Goal: Task Accomplishment & Management: Use online tool/utility

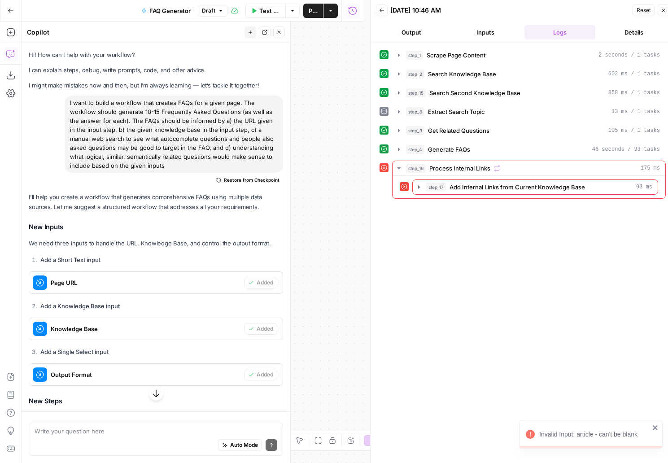
scroll to position [2332, 0]
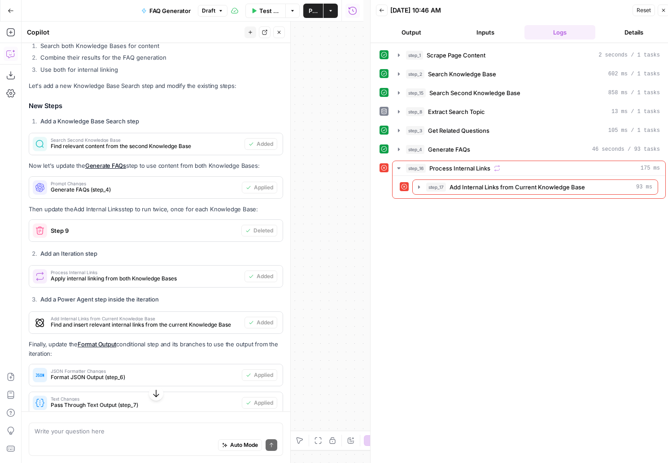
click at [545, 352] on div "step_1 Scrape Page Content 2 seconds / 1 tasks step_2 Search Knowledge Base 602…" at bounding box center [523, 257] width 286 height 418
click at [404, 188] on icon at bounding box center [405, 187] width 6 height 6
click at [384, 167] on icon at bounding box center [384, 168] width 6 height 6
click at [463, 168] on span "Process Internal Links" at bounding box center [459, 168] width 61 height 9
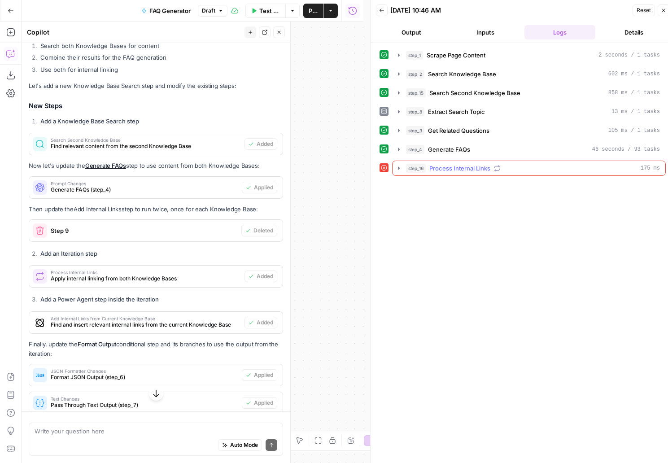
click at [463, 168] on span "Process Internal Links" at bounding box center [459, 168] width 61 height 9
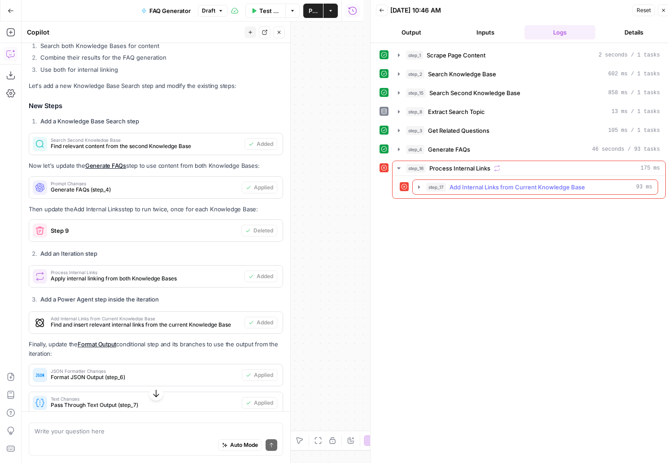
click at [462, 186] on span "Add Internal Links from Current Knowledge Base" at bounding box center [518, 187] width 136 height 9
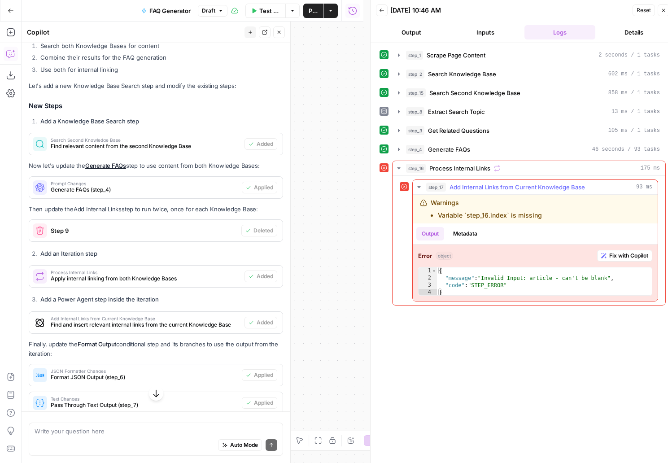
click at [618, 258] on span "Fix with Copilot" at bounding box center [628, 256] width 39 height 8
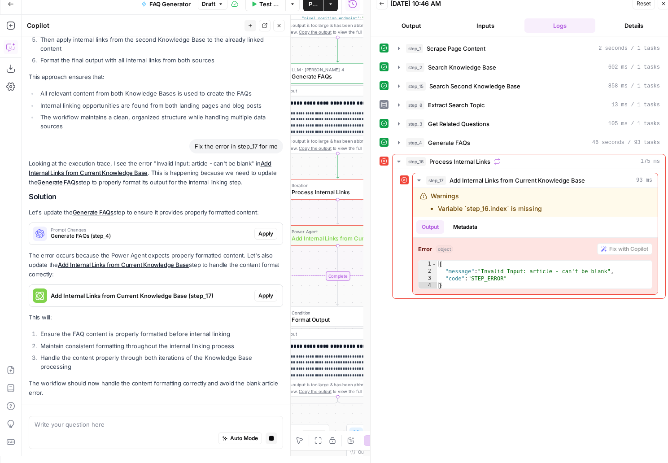
scroll to position [2804, 0]
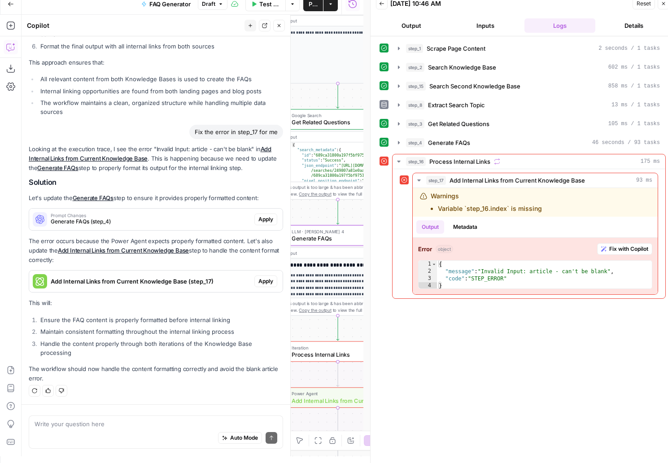
click at [258, 222] on span "Apply" at bounding box center [265, 219] width 15 height 8
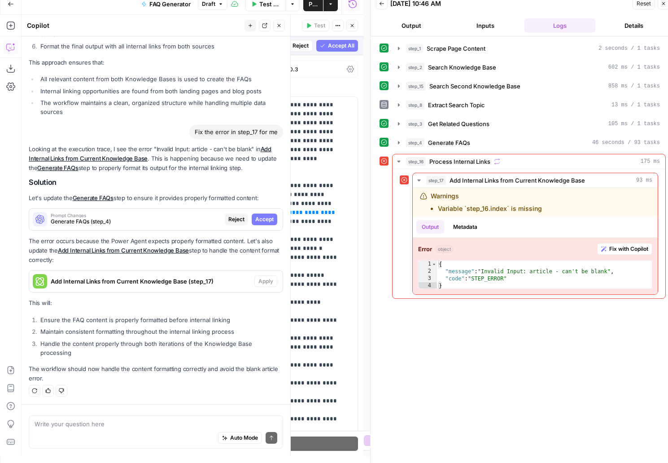
scroll to position [2732, 0]
click at [261, 219] on span "Accept" at bounding box center [264, 219] width 18 height 8
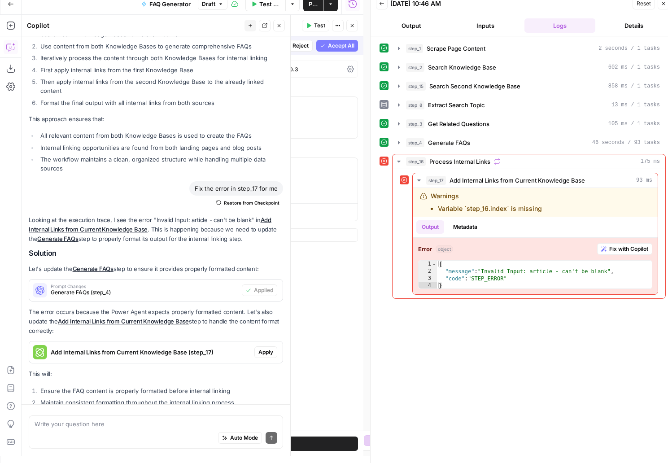
scroll to position [2818, 0]
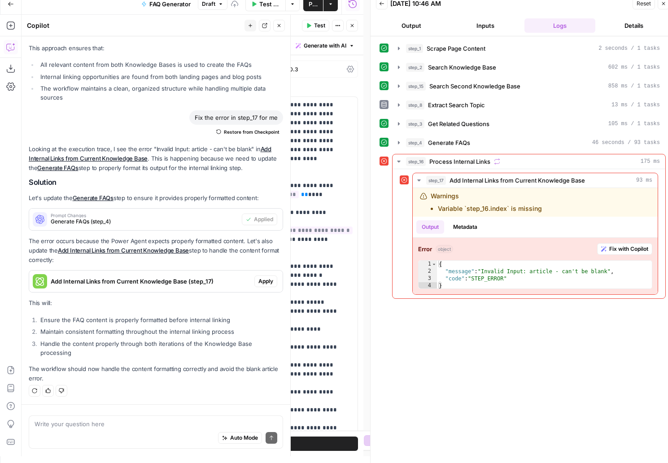
click at [258, 281] on span "Apply" at bounding box center [265, 281] width 15 height 8
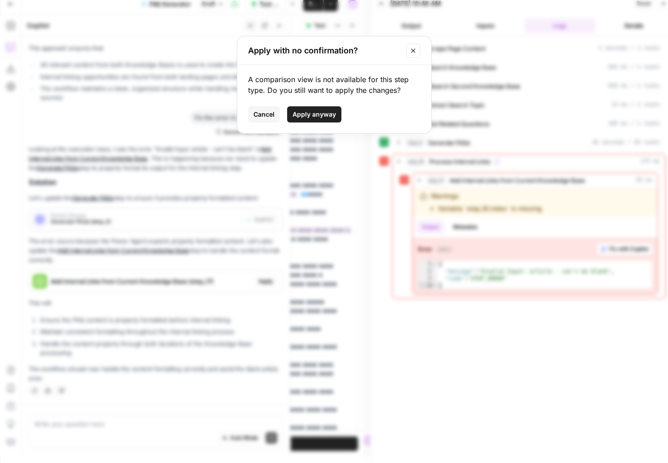
click at [319, 118] on span "Apply anyway" at bounding box center [315, 114] width 44 height 9
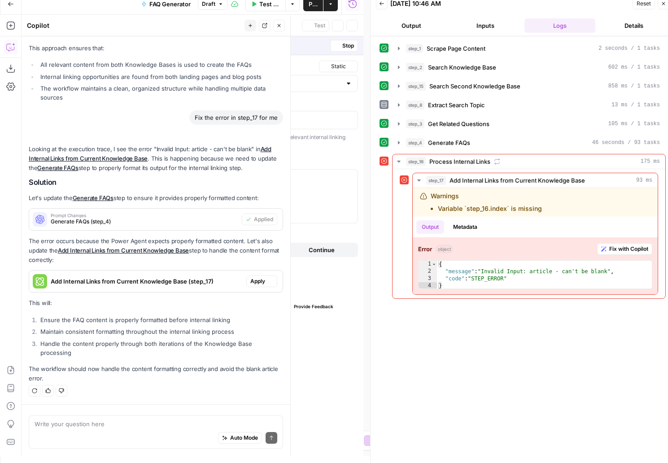
type textarea "Add Internal Links from Current Knowledge Base"
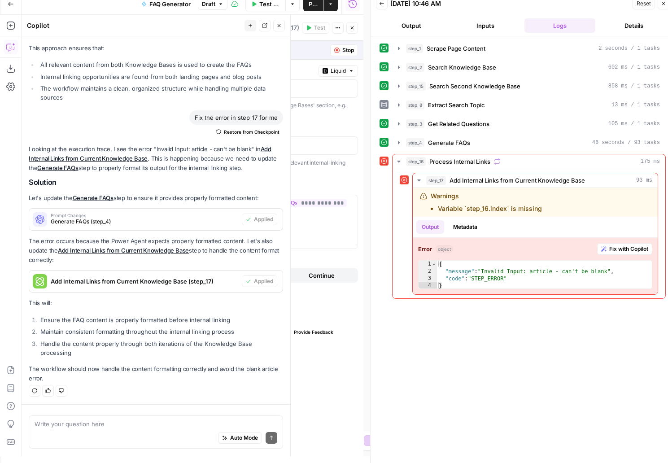
click at [661, 3] on icon "button" at bounding box center [663, 3] width 5 height 5
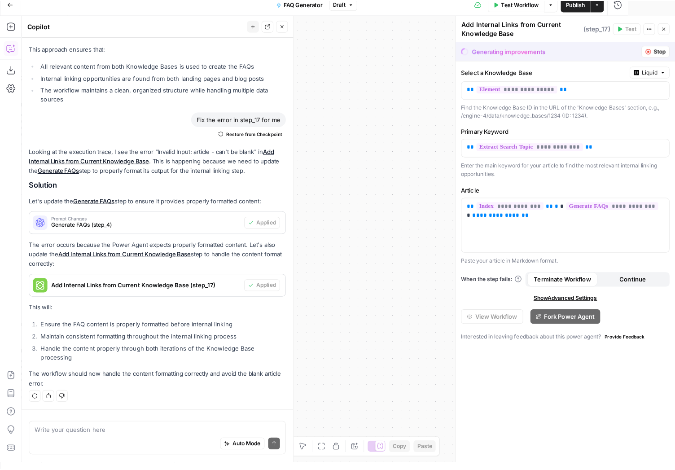
scroll to position [0, 0]
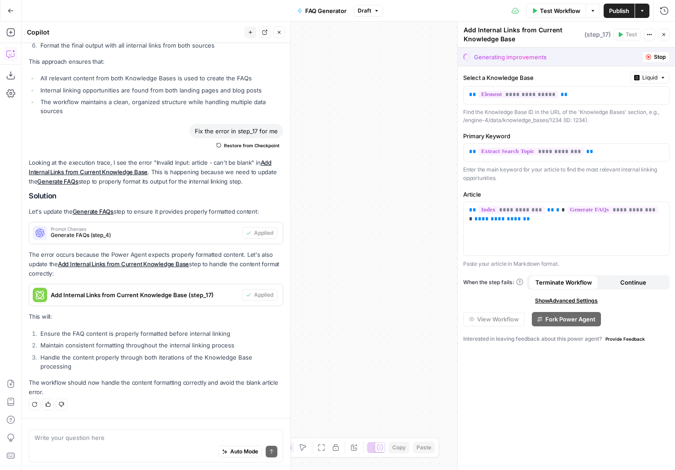
click at [556, 15] on button "Test Workflow" at bounding box center [556, 11] width 60 height 14
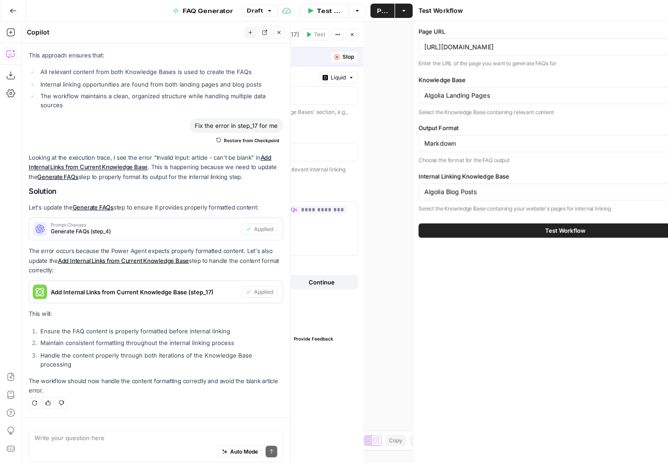
scroll to position [2818, 0]
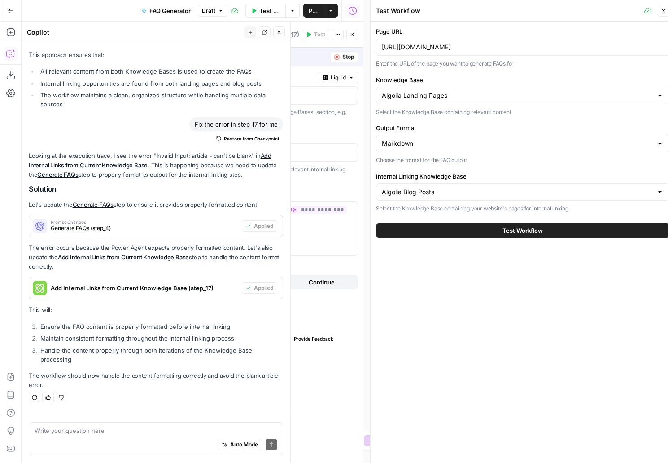
click at [502, 230] on button "Test Workflow" at bounding box center [522, 230] width 293 height 14
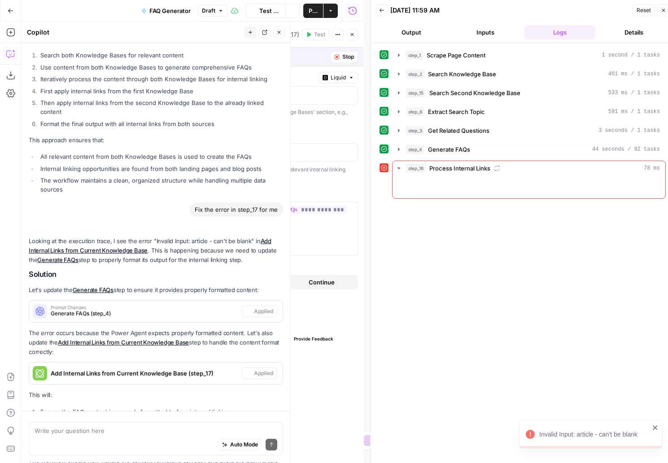
scroll to position [2818, 0]
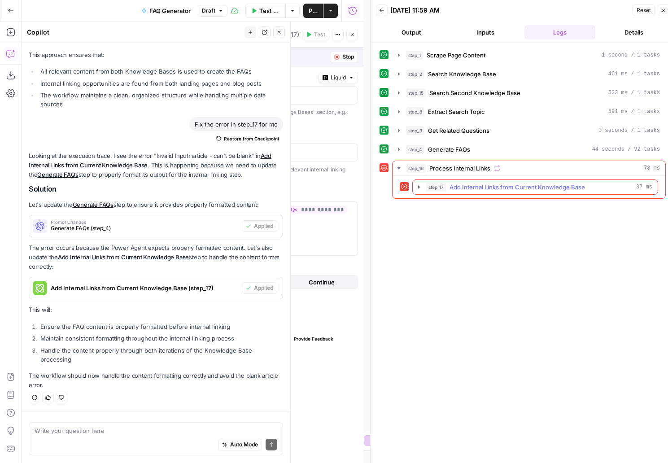
click at [418, 188] on icon "button" at bounding box center [419, 187] width 7 height 7
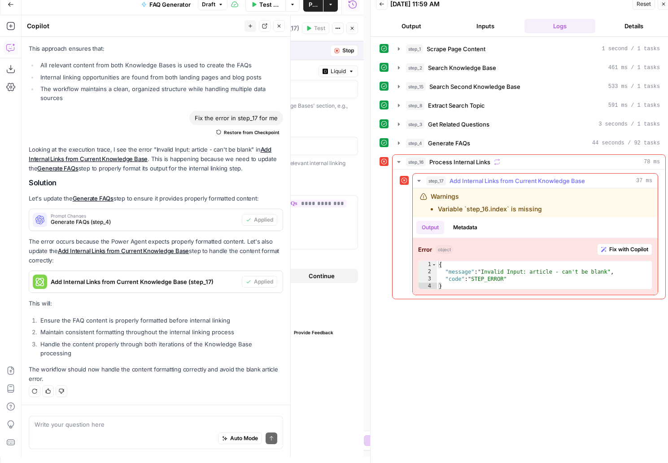
scroll to position [7, 0]
click at [101, 431] on div "Auto Mode Send" at bounding box center [156, 439] width 243 height 20
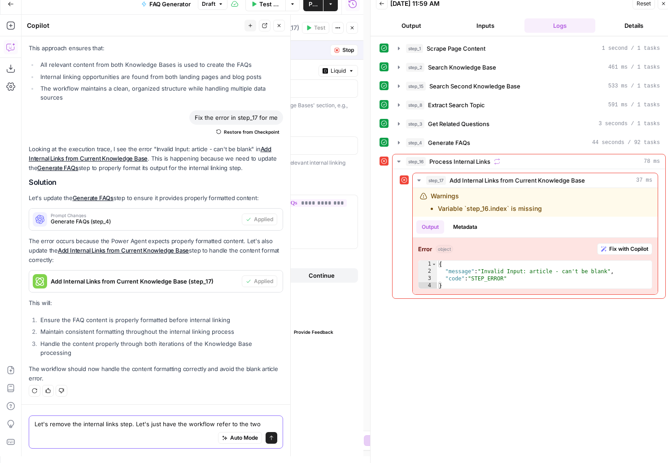
scroll to position [2827, 0]
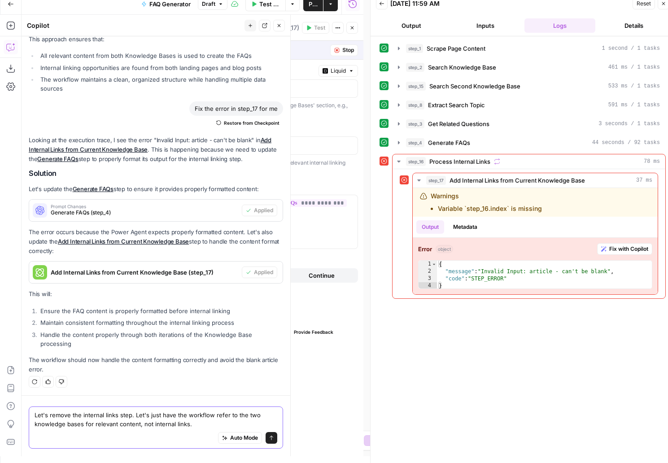
drag, startPoint x: 82, startPoint y: 416, endPoint x: 72, endPoint y: 418, distance: 10.4
click at [72, 418] on textarea "Let's remove the internal links step. Let's just have the workflow refer to the…" at bounding box center [156, 420] width 243 height 18
type textarea "Let's remove the internal links step and anything related to internal links. Le…"
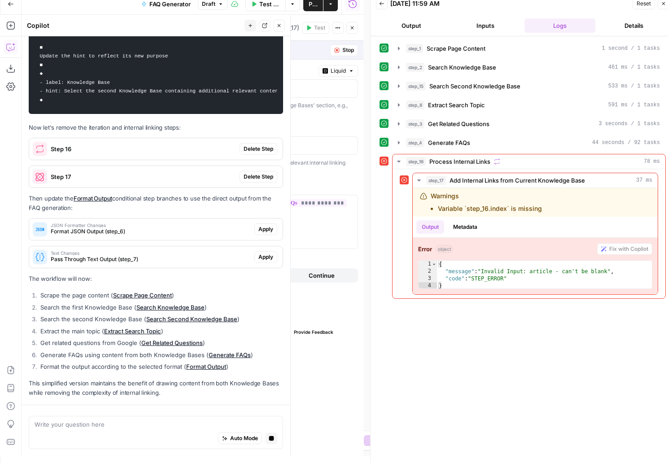
scroll to position [3289, 0]
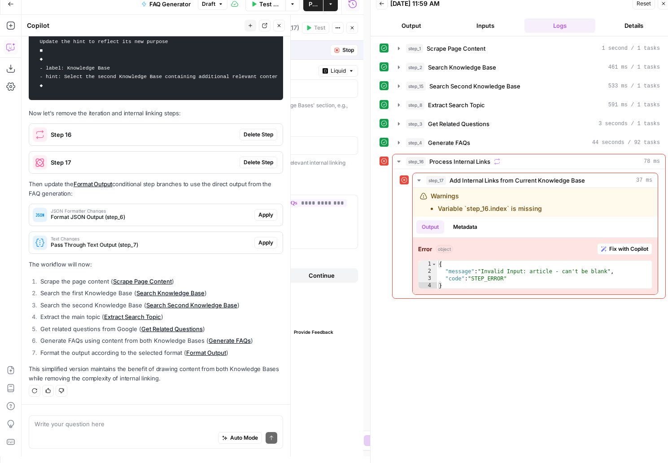
click at [244, 135] on span "Delete Step" at bounding box center [259, 135] width 30 height 8
click at [259, 217] on span "Apply" at bounding box center [265, 215] width 15 height 8
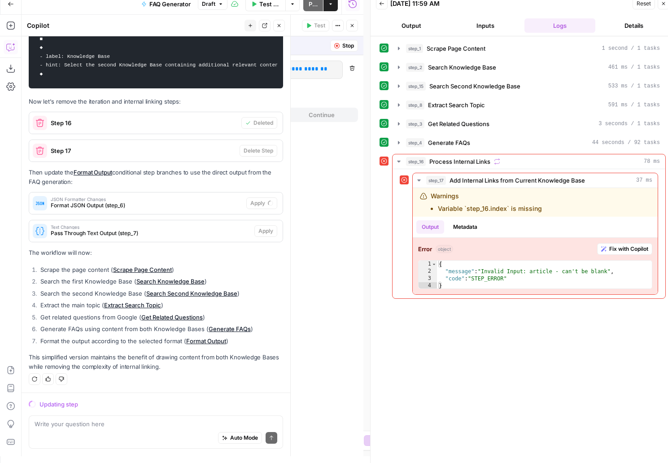
scroll to position [3198, 0]
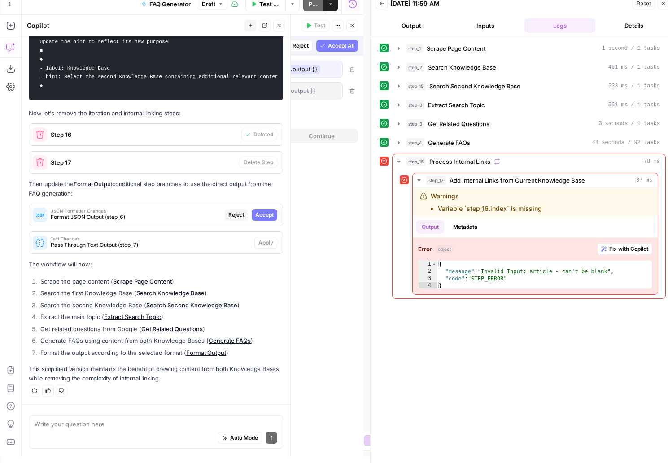
click at [263, 217] on span "Accept" at bounding box center [264, 215] width 18 height 8
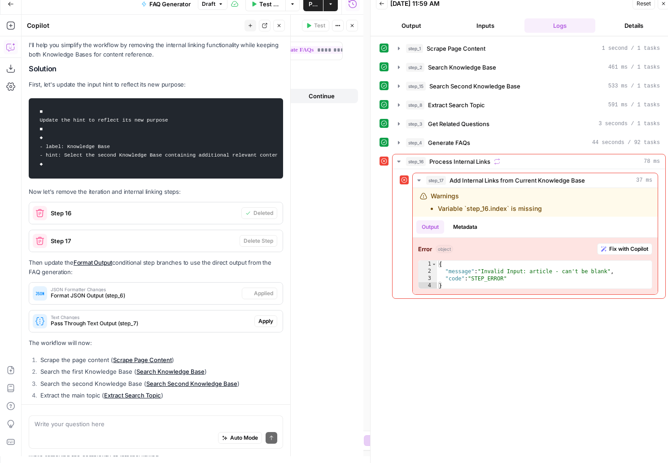
scroll to position [3298, 0]
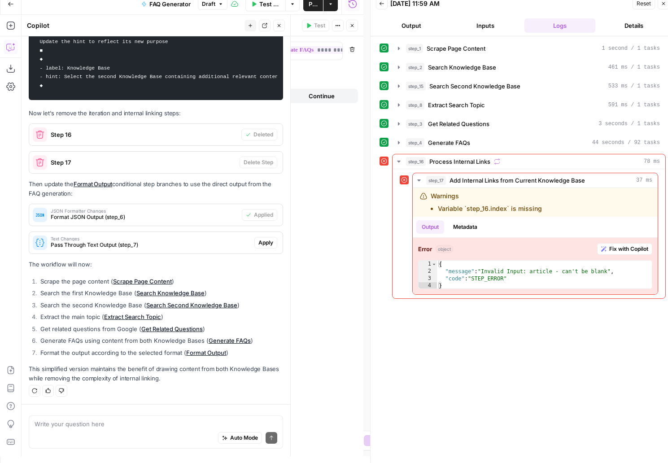
click at [258, 244] on span "Apply" at bounding box center [265, 243] width 15 height 8
click at [255, 244] on span "Accept" at bounding box center [264, 243] width 18 height 8
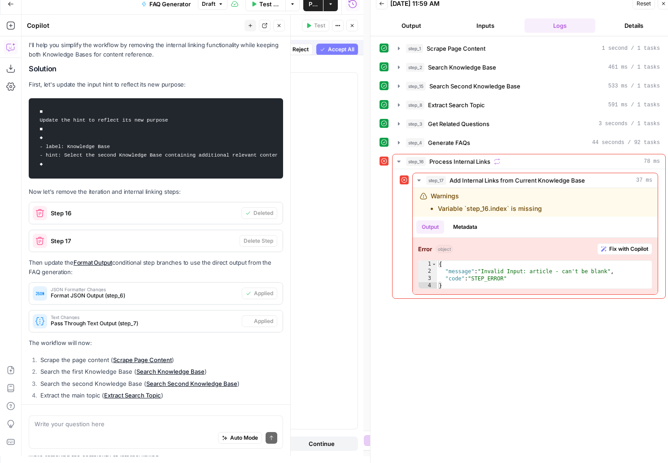
scroll to position [3298, 0]
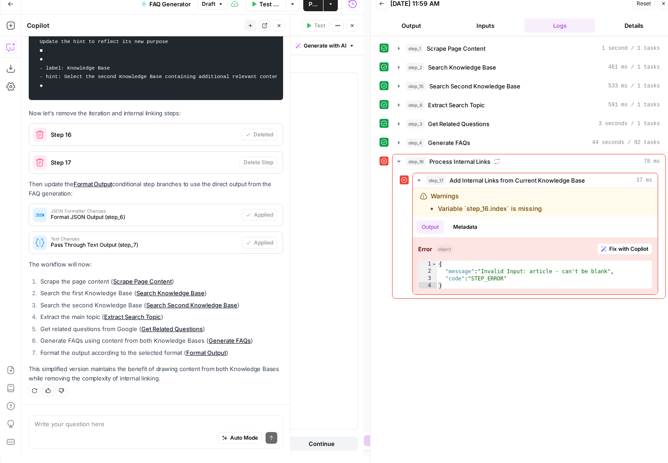
click at [663, 3] on icon "button" at bounding box center [663, 3] width 3 height 3
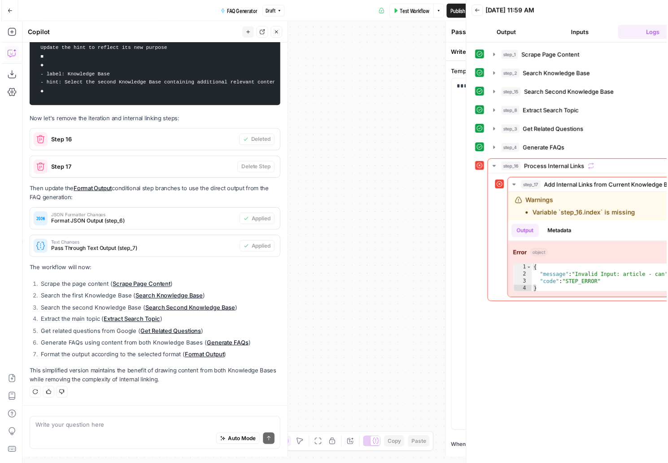
scroll to position [3292, 0]
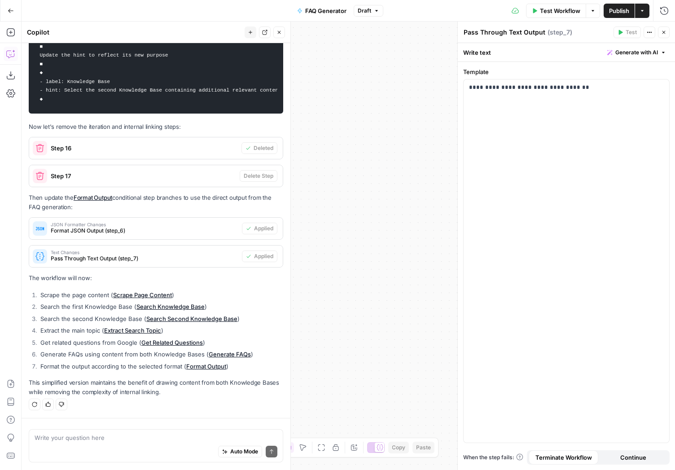
click at [545, 9] on span "Test Workflow" at bounding box center [560, 10] width 40 height 9
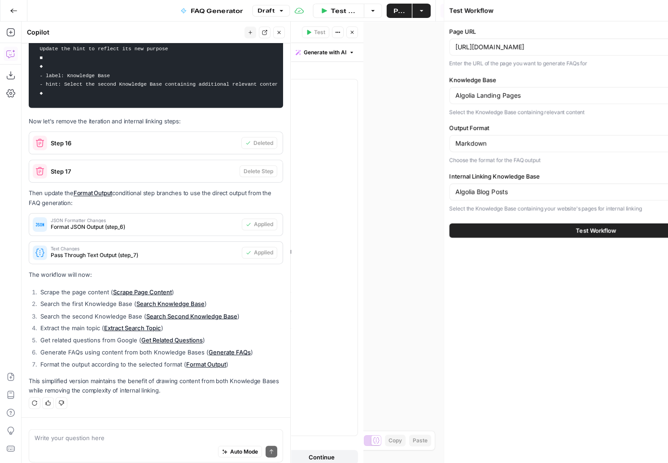
scroll to position [3298, 0]
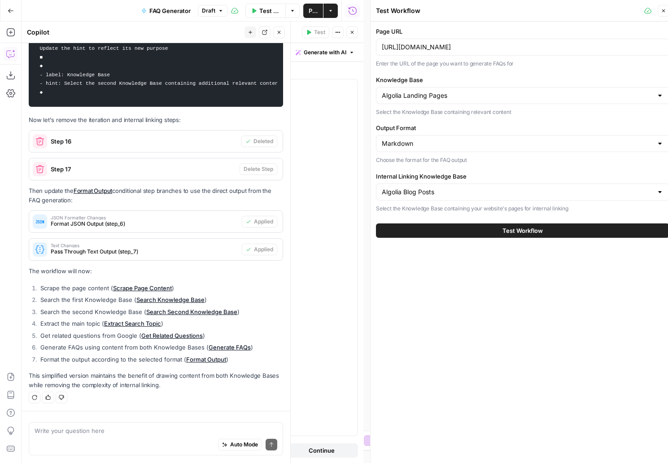
click at [64, 438] on div "Auto Mode Send" at bounding box center [156, 446] width 243 height 20
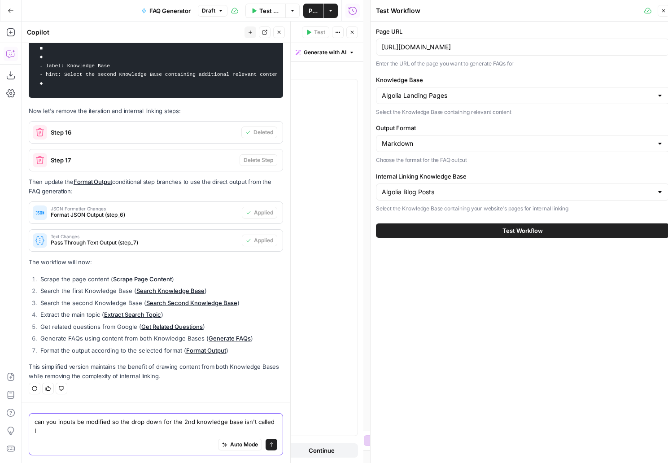
scroll to position [3307, 0]
type textarea "can you inputs be modified so the drop down for the 2nd knowledge base isn't ca…"
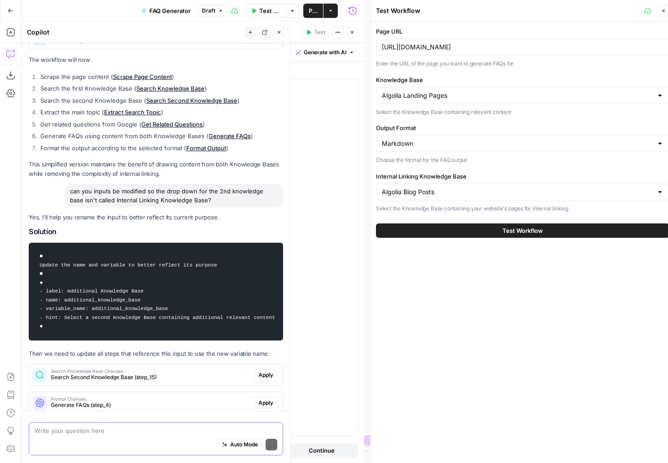
scroll to position [3622, 0]
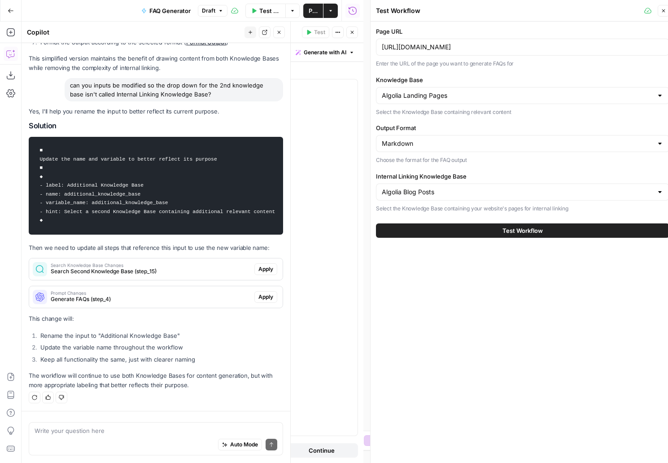
click at [264, 265] on span "Apply" at bounding box center [265, 269] width 15 height 8
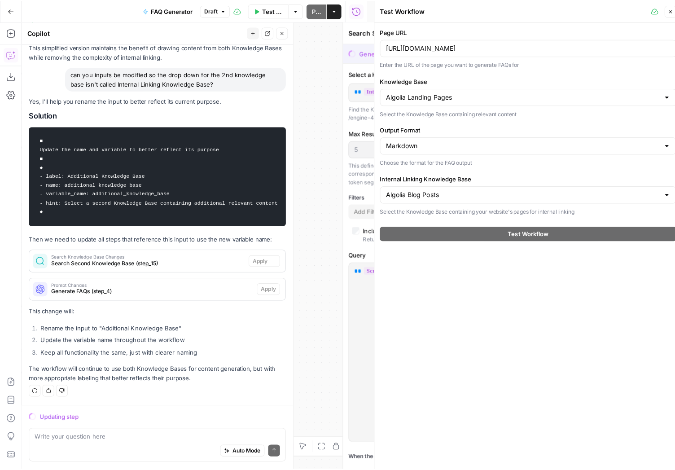
scroll to position [3534, 0]
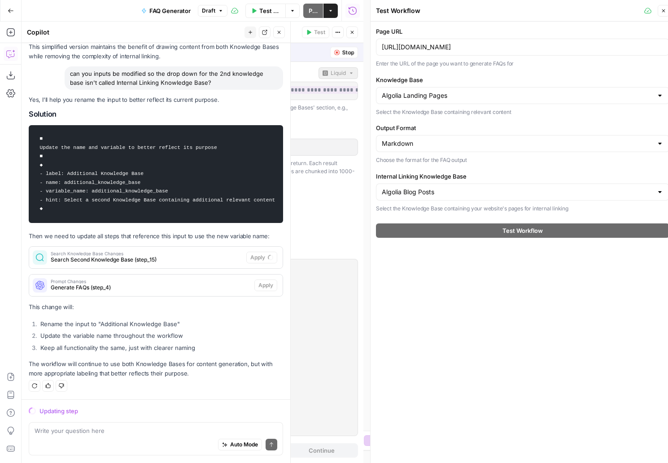
click at [663, 13] on icon "button" at bounding box center [663, 10] width 5 height 5
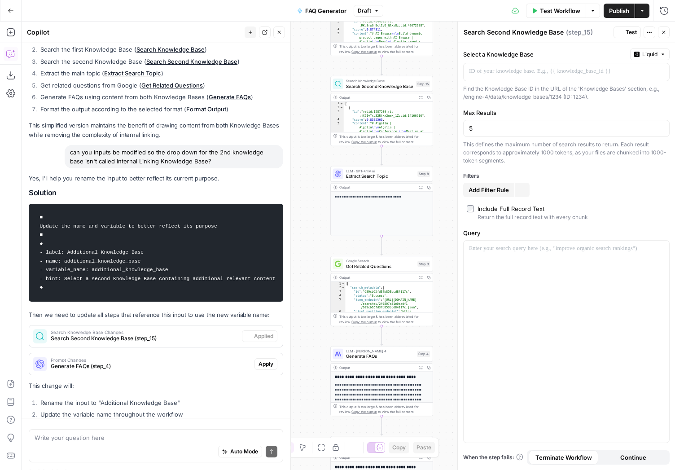
scroll to position [3616, 0]
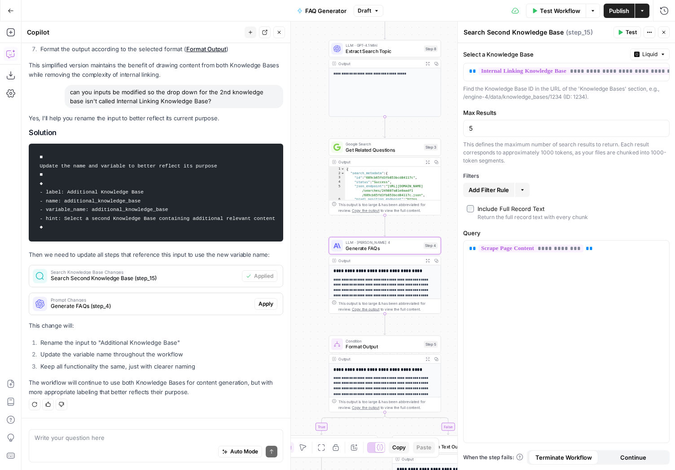
click at [258, 303] on span "Apply" at bounding box center [265, 304] width 15 height 8
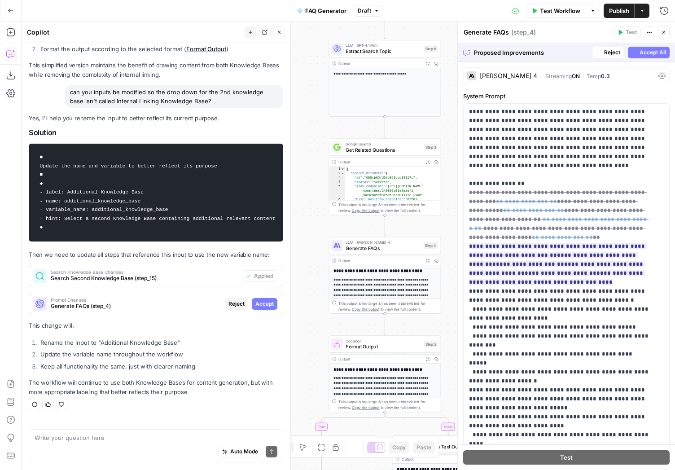
scroll to position [3515, 0]
click at [255, 306] on span "Accept" at bounding box center [264, 304] width 18 height 8
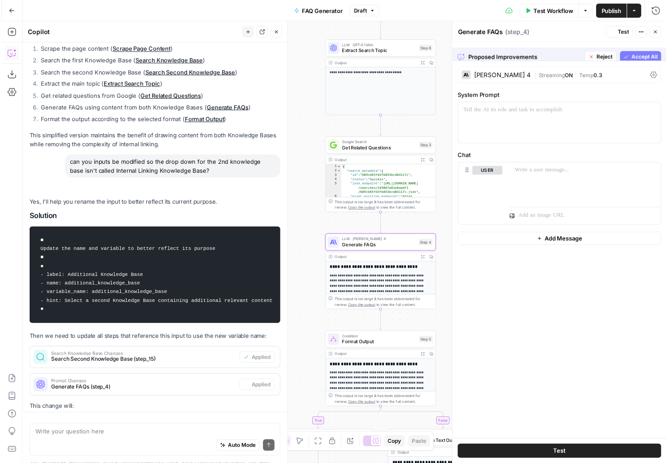
scroll to position [3630, 0]
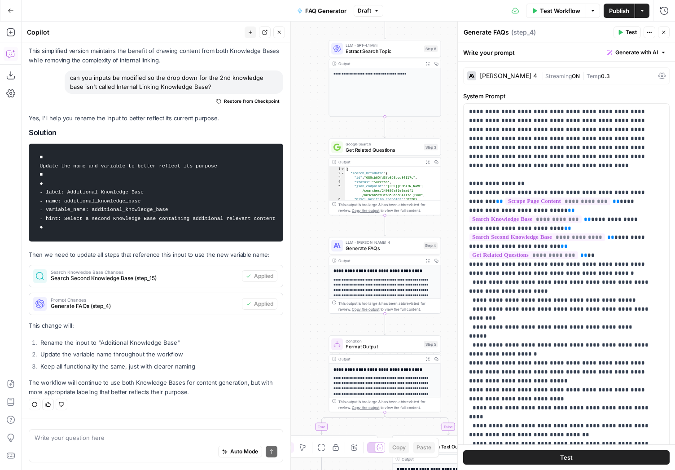
click at [560, 9] on span "Test Workflow" at bounding box center [560, 10] width 40 height 9
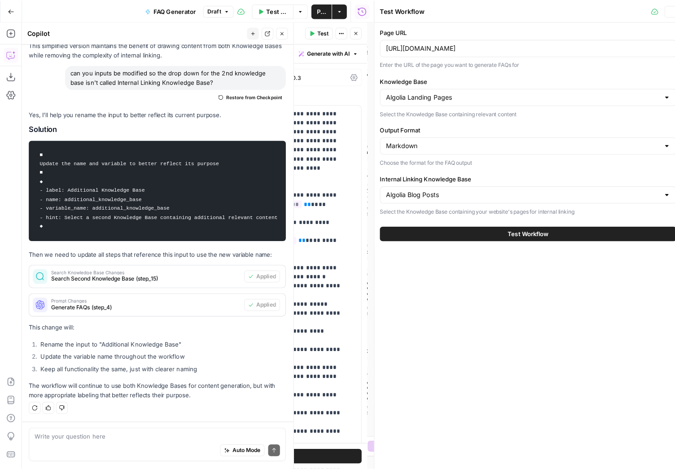
scroll to position [3637, 0]
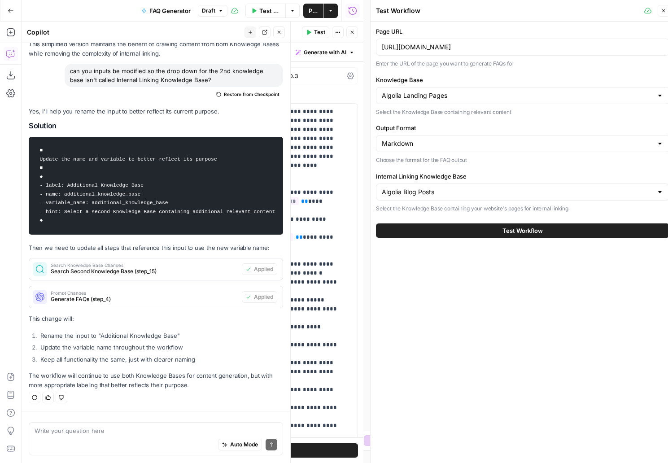
click at [452, 174] on label "Internal Linking Knowledge Base" at bounding box center [522, 176] width 293 height 9
click at [452, 188] on input "Algolia Blog Posts" at bounding box center [517, 192] width 271 height 9
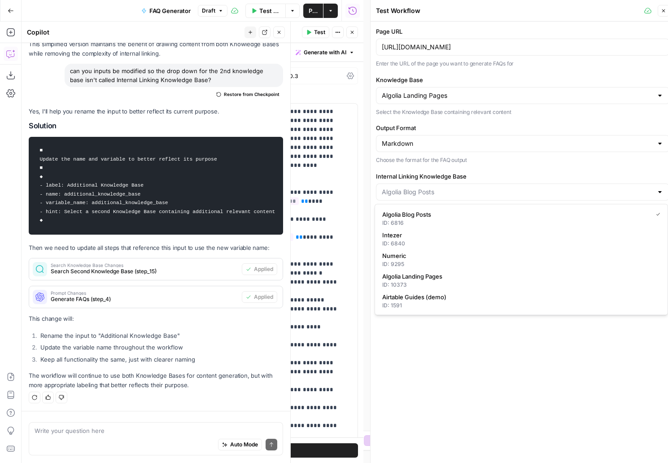
type input "Algolia Blog Posts"
click at [498, 173] on label "Internal Linking Knowledge Base" at bounding box center [522, 176] width 293 height 9
click at [498, 188] on input "Algolia Blog Posts" at bounding box center [517, 192] width 271 height 9
type input "Algolia Blog Posts"
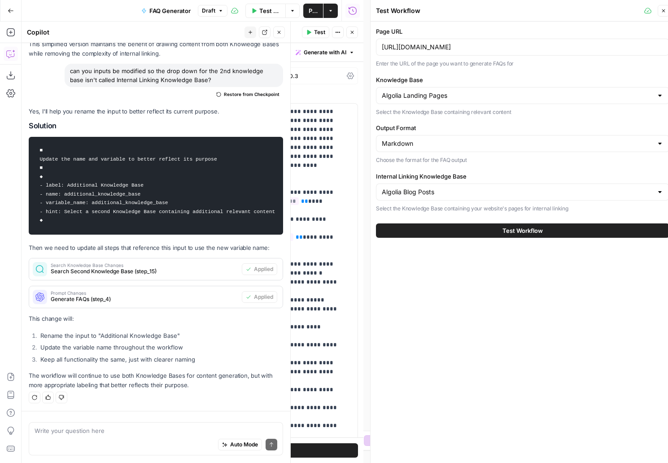
click at [527, 167] on div "Page URL [URL][DOMAIN_NAME] Enter the URL of the page you want to generate FAQs…" at bounding box center [522, 120] width 293 height 186
click at [660, 10] on button "Close" at bounding box center [664, 11] width 12 height 12
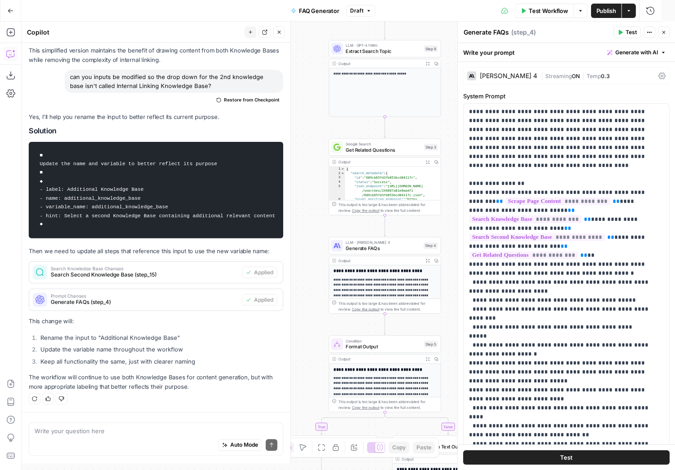
scroll to position [3630, 0]
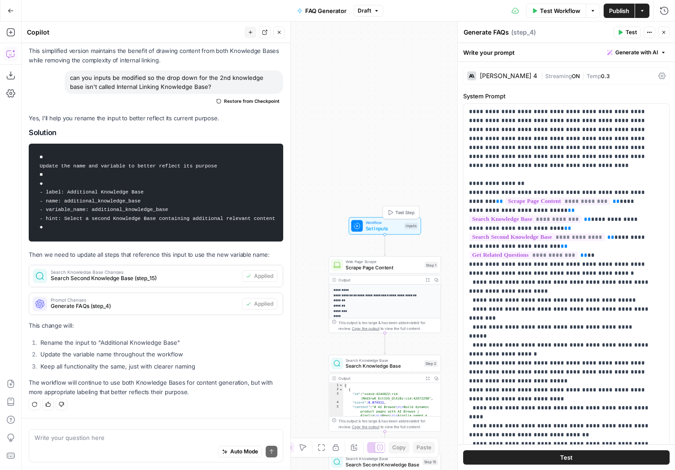
click at [400, 228] on span "Set Inputs" at bounding box center [384, 228] width 36 height 7
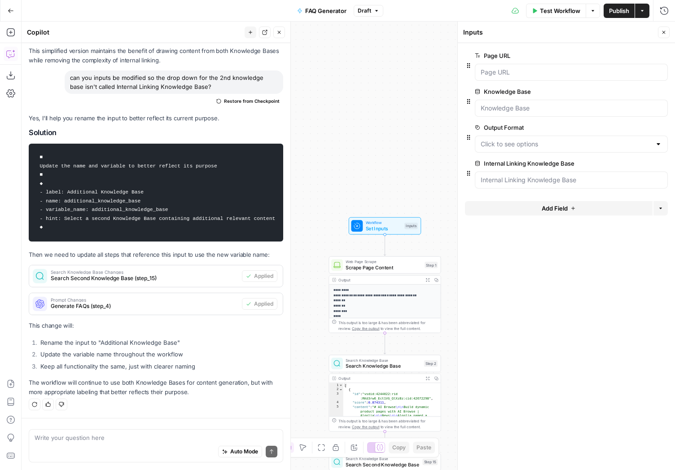
click at [642, 162] on span "edit field" at bounding box center [634, 163] width 20 height 7
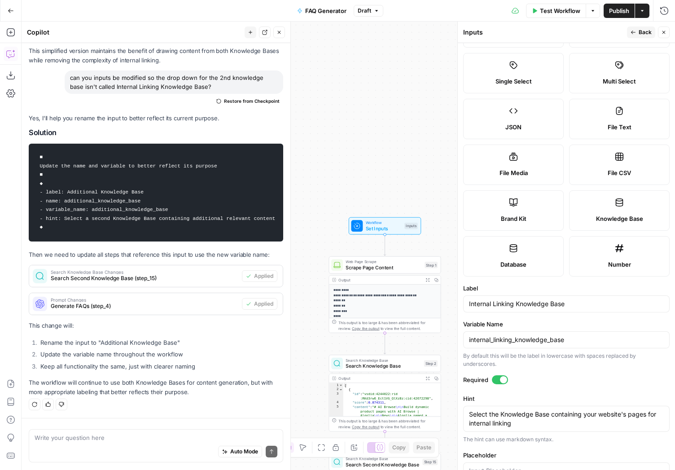
scroll to position [79, 0]
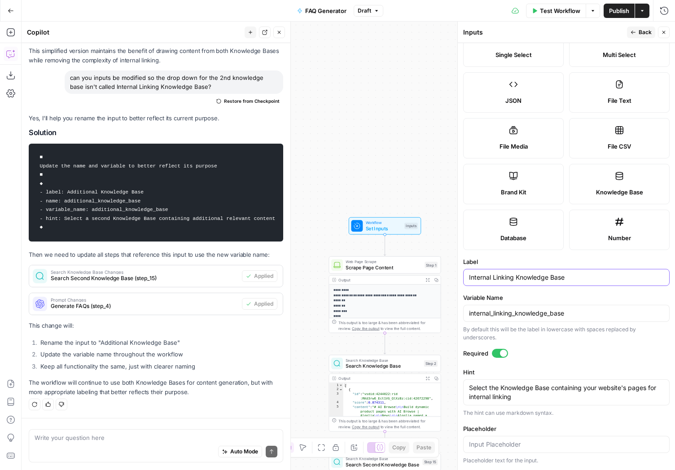
drag, startPoint x: 575, startPoint y: 281, endPoint x: 463, endPoint y: 280, distance: 112.6
click at [469, 280] on input "Internal Linking Knowledge Base" at bounding box center [566, 277] width 195 height 9
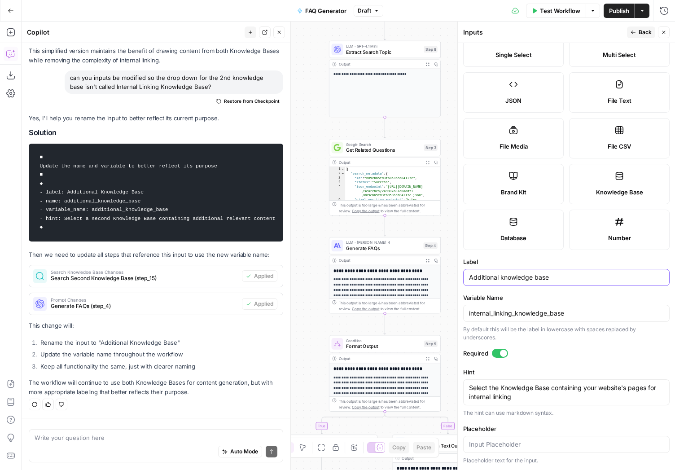
type input "Additional knowledge base"
drag, startPoint x: 64, startPoint y: 193, endPoint x: 140, endPoint y: 194, distance: 76.7
click at [140, 194] on code "■ Update the name and variable to better reflect its purpose ■ ◆ - label: Addit…" at bounding box center [156, 192] width 243 height 89
drag, startPoint x: 92, startPoint y: 203, endPoint x: 168, endPoint y: 203, distance: 76.7
click at [168, 203] on code "■ Update the name and variable to better reflect its purpose ■ ◆ - label: Addit…" at bounding box center [156, 192] width 243 height 89
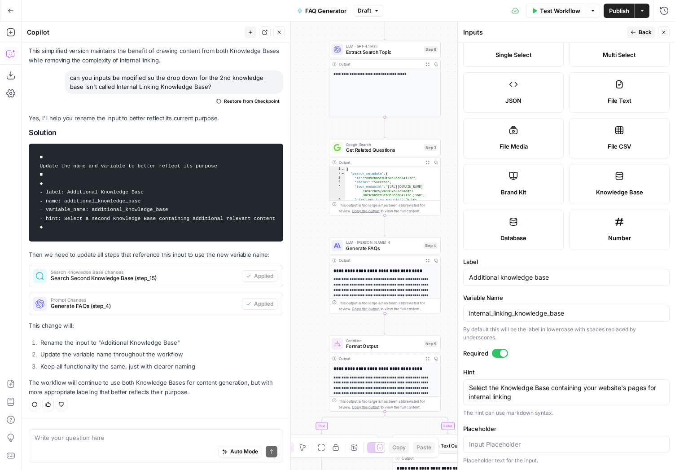
copy code "additional_knowledge_base"
click at [547, 316] on input "internal_linking_knowledge_base" at bounding box center [566, 313] width 195 height 9
paste input "additional_knowledge_base"
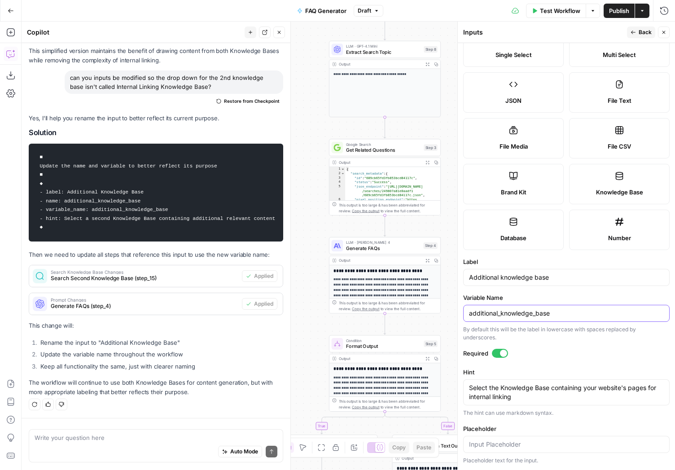
type input "additional_knowledge_base"
click at [83, 211] on code "■ Update the name and variable to better reflect its purpose ■ ◆ - label: Addit…" at bounding box center [156, 192] width 243 height 89
click at [84, 211] on code "■ Update the name and variable to better reflect its purpose ■ ◆ - label: Addit…" at bounding box center [156, 192] width 243 height 89
copy code "- hint: Select a second Knowledge Base containing additional relevant content"
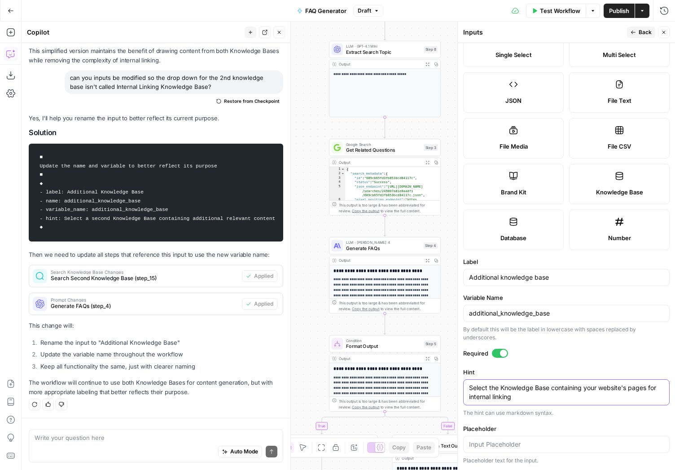
click at [536, 387] on textarea "Select the Knowledge Base containing your website's pages for internal linking" at bounding box center [566, 392] width 195 height 18
drag, startPoint x: 535, startPoint y: 394, endPoint x: 459, endPoint y: 381, distance: 76.9
click at [469, 383] on textarea "Select the Knowledge Base containing your website's pages for internal linking" at bounding box center [566, 392] width 195 height 18
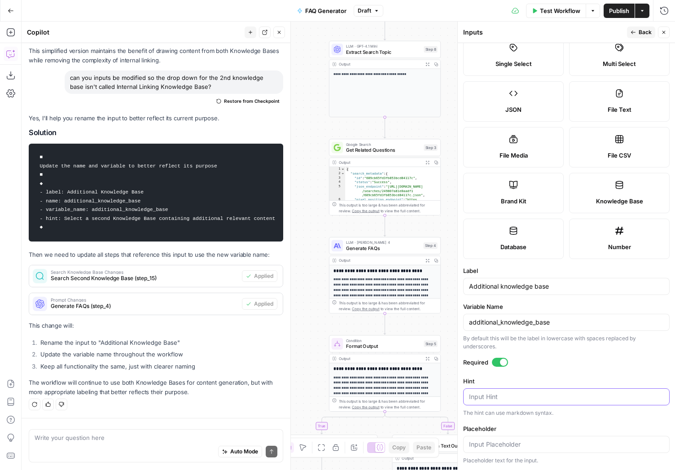
paste textarea "- hint: Select a second Knowledge Base containing additional relevant content"
drag, startPoint x: 489, startPoint y: 395, endPoint x: 463, endPoint y: 393, distance: 26.6
click at [469, 393] on textarea "- hint: Select a second Knowledge Base containing additional relevant content" at bounding box center [566, 401] width 195 height 18
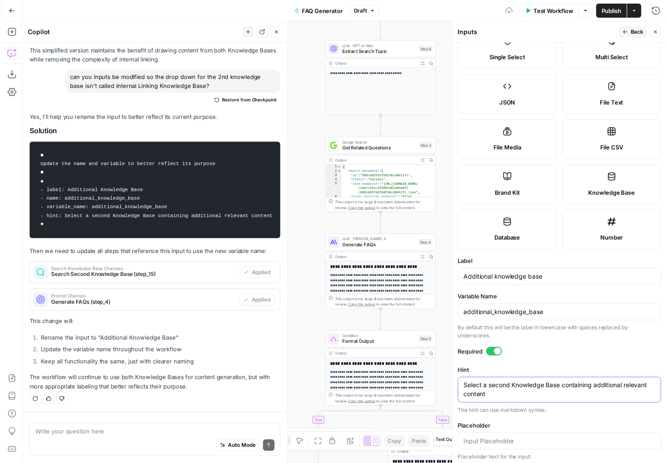
scroll to position [79, 0]
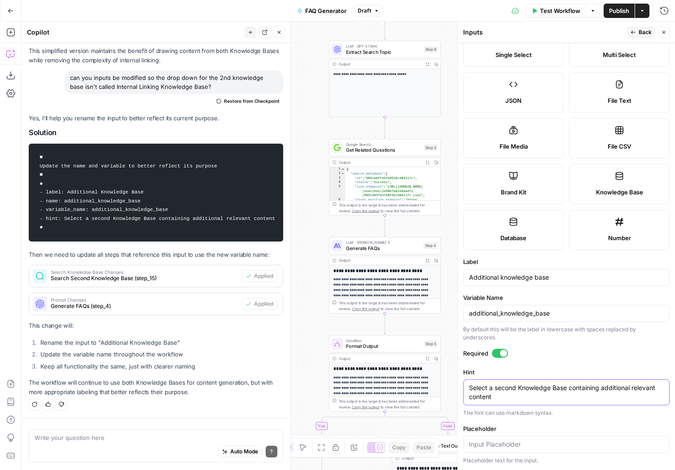
type textarea "Select a second Knowledge Base containing additional relevant content"
click at [636, 30] on button "Back" at bounding box center [641, 32] width 28 height 12
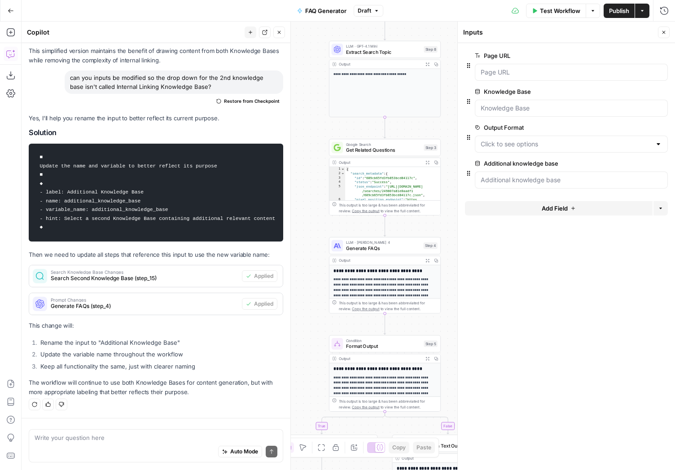
click at [555, 7] on span "Test Workflow" at bounding box center [560, 10] width 40 height 9
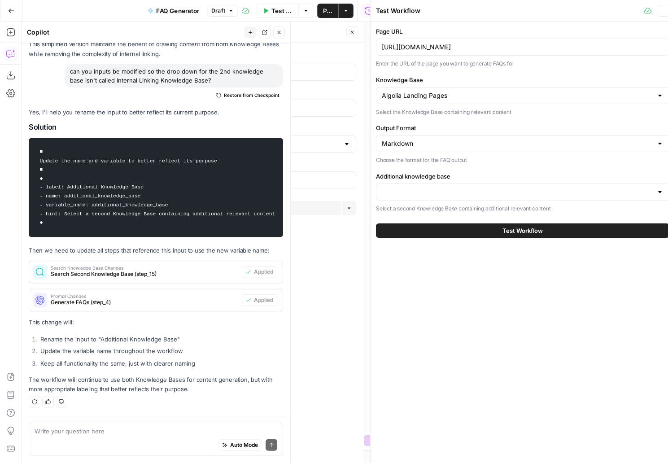
scroll to position [3637, 0]
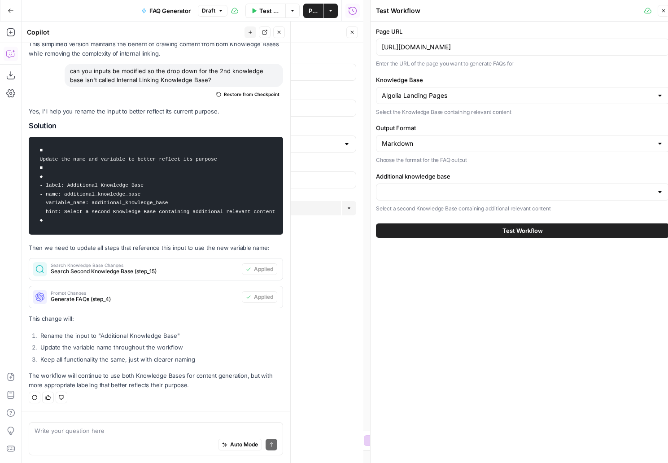
click at [424, 186] on div at bounding box center [522, 192] width 293 height 17
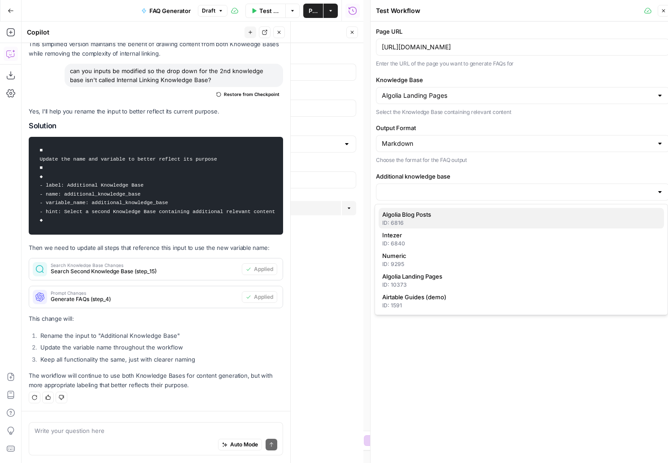
click at [429, 219] on div "ID: 6816" at bounding box center [521, 223] width 278 height 8
type input "Algolia Blog Posts"
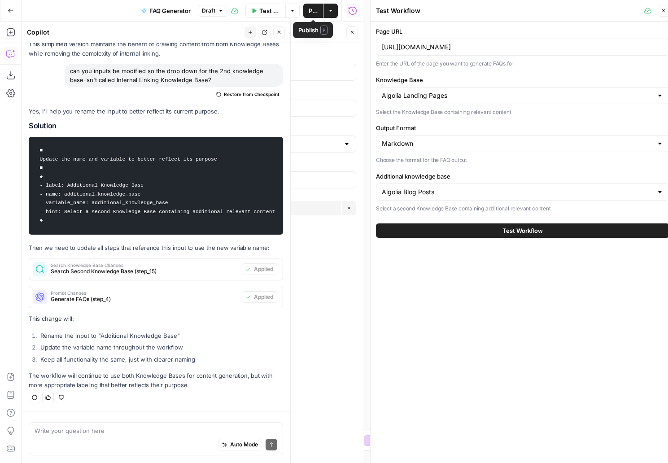
click at [523, 232] on span "Test Workflow" at bounding box center [523, 230] width 40 height 9
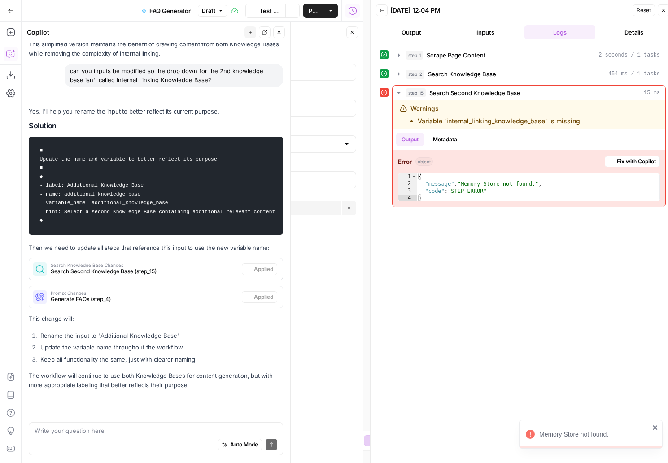
scroll to position [3637, 0]
click at [623, 158] on span "Fix with Copilot" at bounding box center [636, 161] width 39 height 8
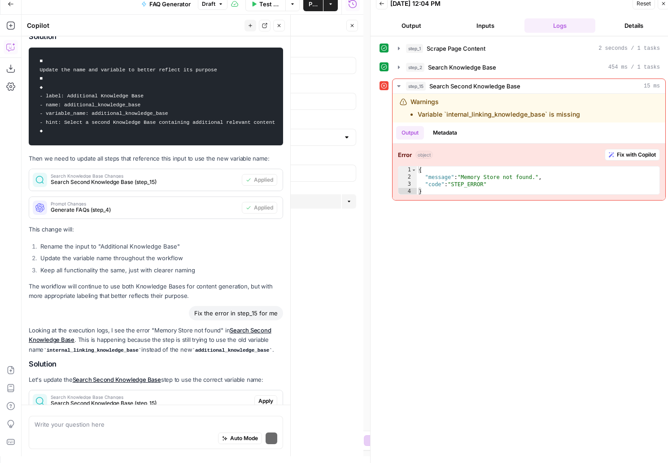
scroll to position [3840, 0]
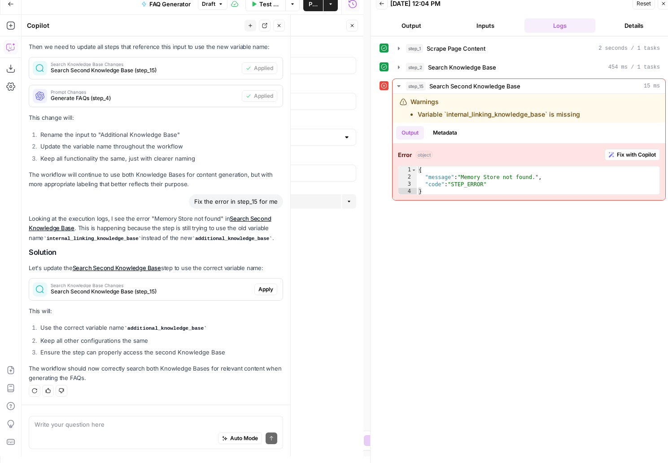
click at [258, 290] on span "Apply" at bounding box center [265, 289] width 15 height 8
click at [261, 4] on span "Test Workflow" at bounding box center [269, 4] width 21 height 9
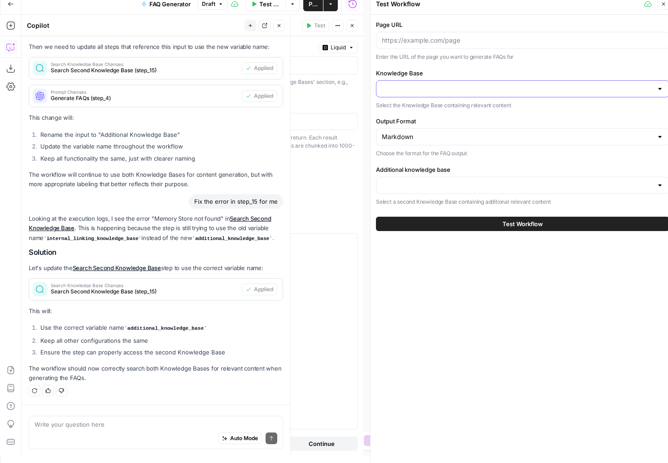
click at [456, 91] on input "Knowledge Base" at bounding box center [517, 88] width 271 height 9
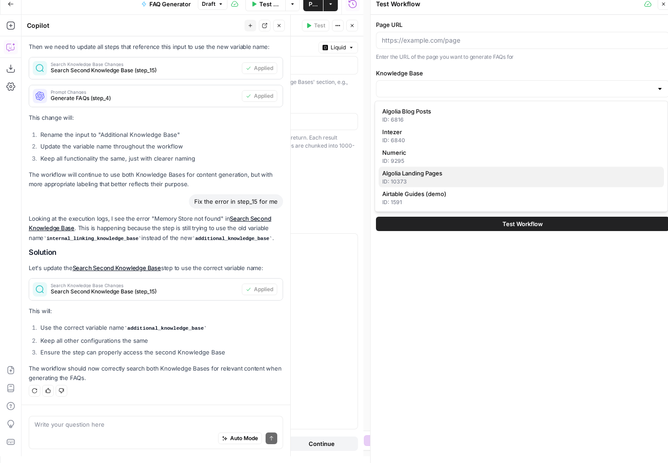
drag, startPoint x: 449, startPoint y: 109, endPoint x: 436, endPoint y: 168, distance: 61.0
click at [436, 168] on div "Algolia Blog Posts ID: 6816 Intezer ID: 6840 Numeric ID: 9295 Algolia Landing P…" at bounding box center [521, 156] width 293 height 111
click at [436, 168] on button "Algolia Landing Pages ID: 10373" at bounding box center [521, 177] width 285 height 21
type input "Algolia Landing Pages"
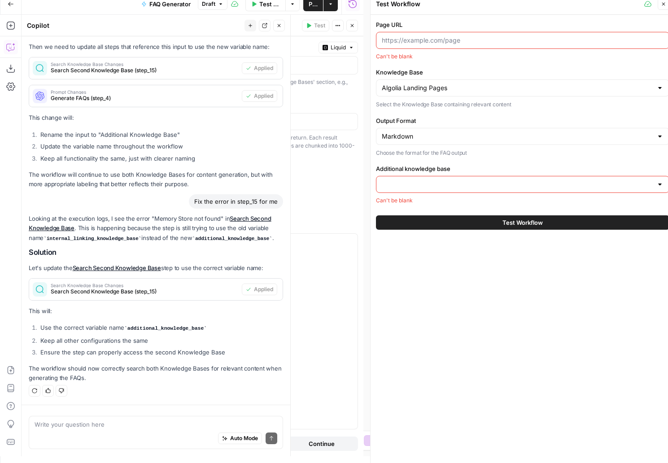
click at [431, 181] on input "Additional knowledge base" at bounding box center [517, 184] width 271 height 9
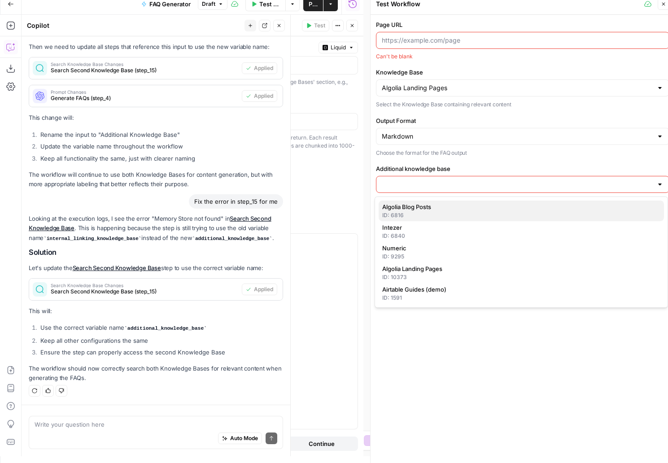
click at [431, 207] on span "Algolia Blog Posts" at bounding box center [519, 206] width 275 height 9
type input "Algolia Blog Posts"
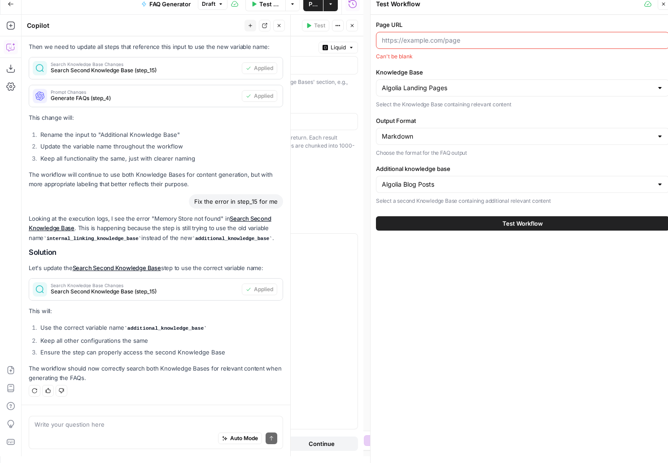
click at [453, 40] on input "Page URL" at bounding box center [523, 40] width 282 height 9
paste input "[URL][DOMAIN_NAME]"
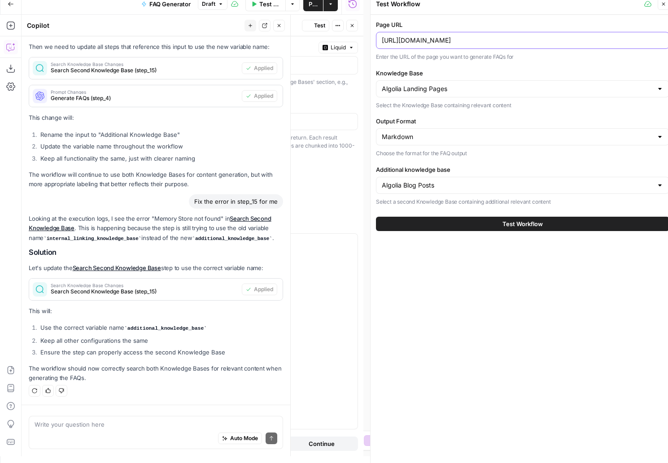
type input "[URL][DOMAIN_NAME]"
click at [499, 225] on button "Test Workflow" at bounding box center [522, 224] width 293 height 14
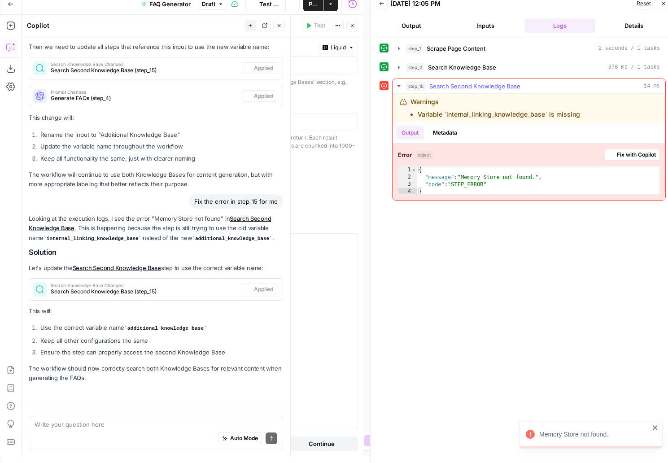
scroll to position [3840, 0]
click at [620, 157] on span "Fix with Copilot" at bounding box center [636, 155] width 39 height 8
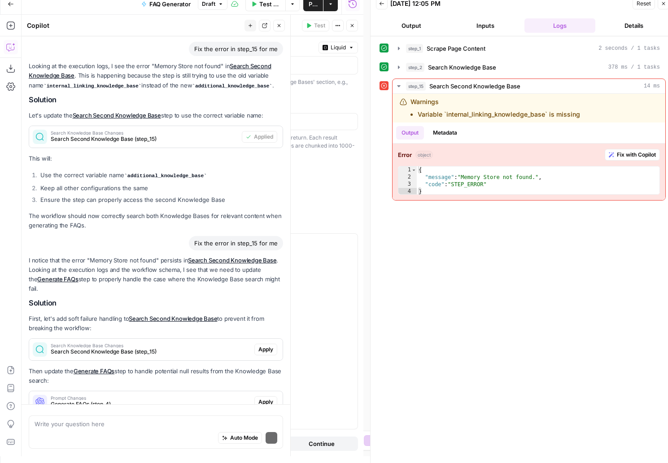
scroll to position [4104, 0]
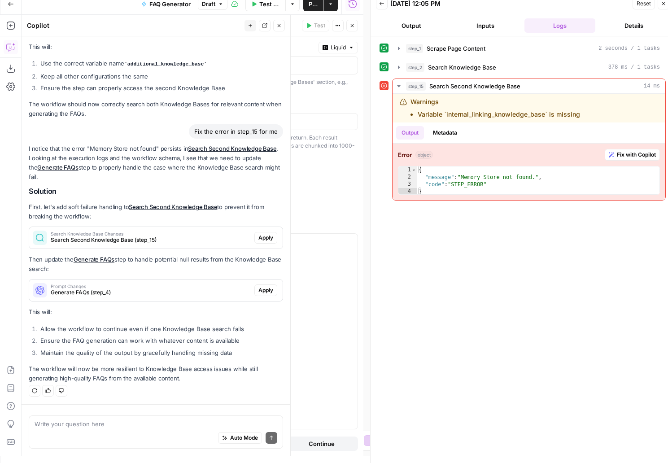
click at [488, 26] on button "Inputs" at bounding box center [485, 25] width 71 height 14
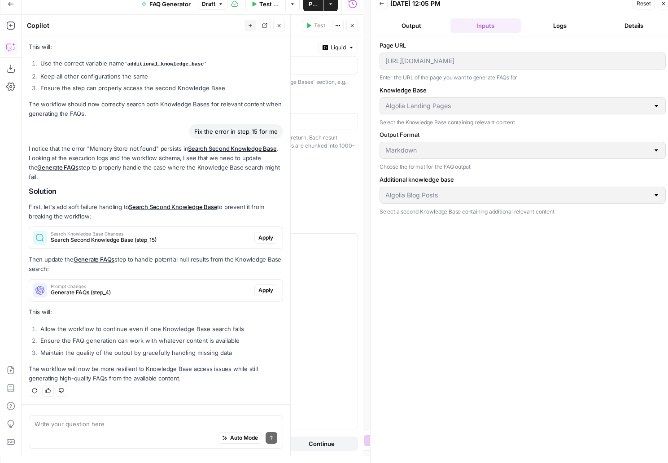
click at [556, 23] on button "Logs" at bounding box center [560, 25] width 71 height 14
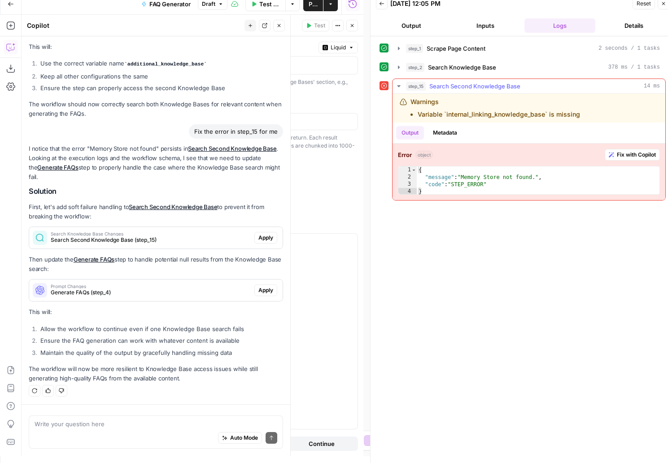
click at [452, 89] on span "Search Second Knowledge Base" at bounding box center [474, 86] width 91 height 9
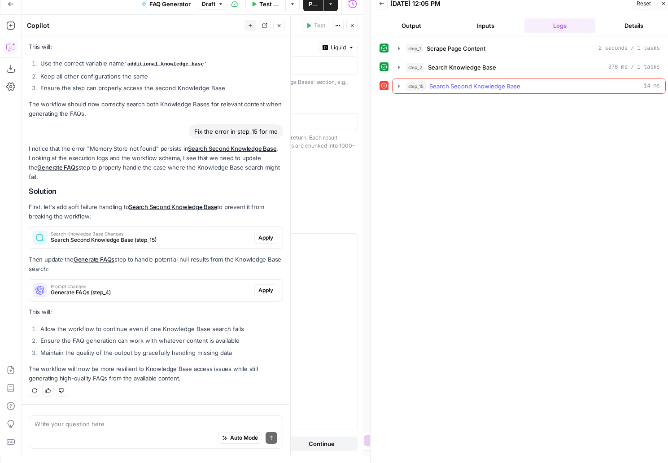
click at [452, 89] on span "Search Second Knowledge Base" at bounding box center [474, 86] width 91 height 9
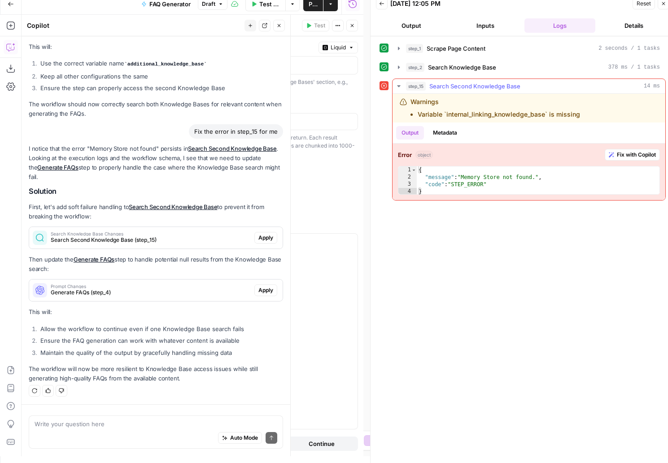
click at [451, 113] on li "Variable `internal_linking_knowledge_base` is missing" at bounding box center [499, 114] width 162 height 9
type textarea "**********"
click at [454, 177] on div "{ "message" : "Memory Store not found." , "code" : "STEP_ERROR" }" at bounding box center [538, 187] width 243 height 43
click at [443, 133] on button "Metadata" at bounding box center [445, 132] width 35 height 13
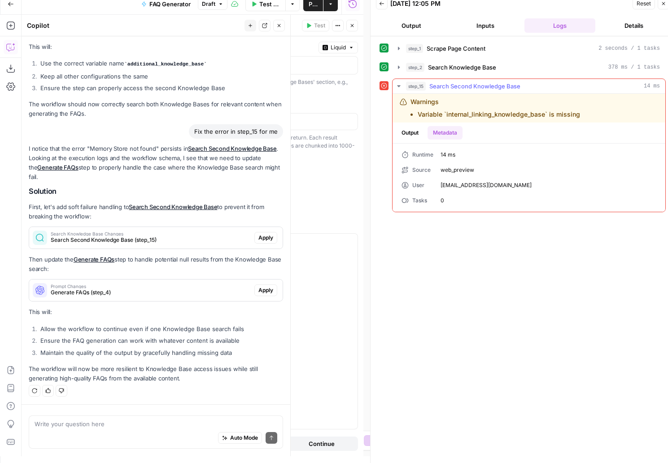
click at [415, 132] on button "Output" at bounding box center [410, 132] width 28 height 13
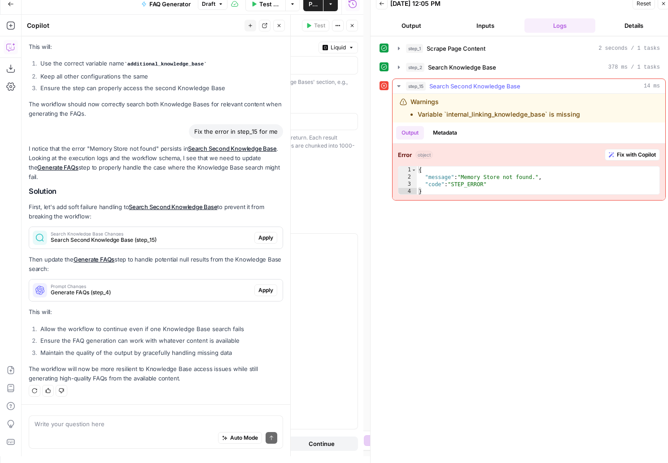
click at [398, 84] on icon "button" at bounding box center [398, 86] width 7 height 7
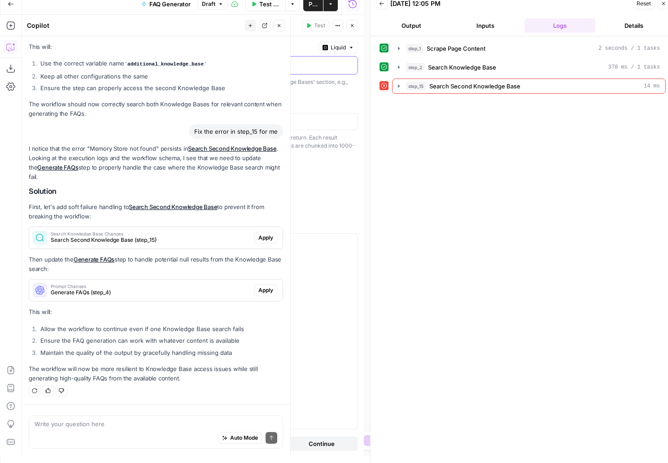
click at [254, 61] on p "**********" at bounding box center [254, 64] width 195 height 9
click at [254, 61] on p "**********" at bounding box center [247, 64] width 180 height 9
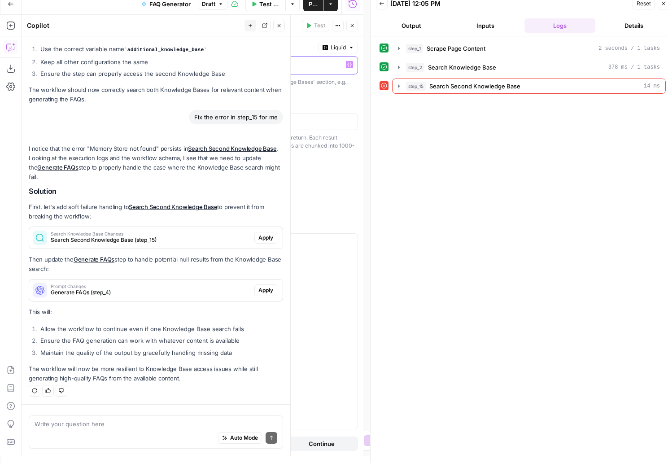
scroll to position [4133, 0]
click at [350, 63] on icon "button" at bounding box center [349, 65] width 4 height 4
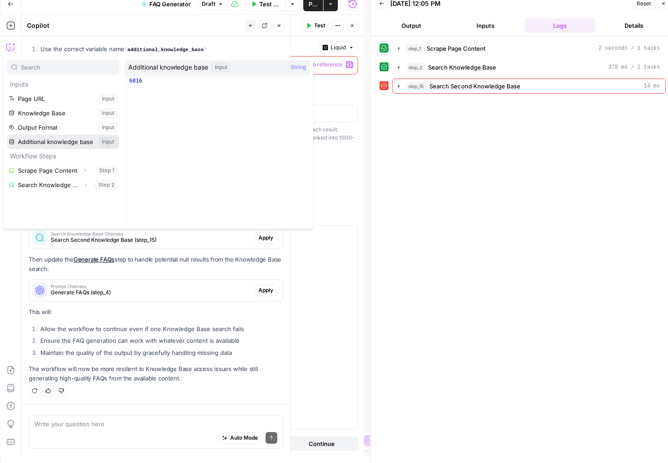
click at [85, 141] on button "Select variable Additional knowledge base" at bounding box center [63, 142] width 112 height 14
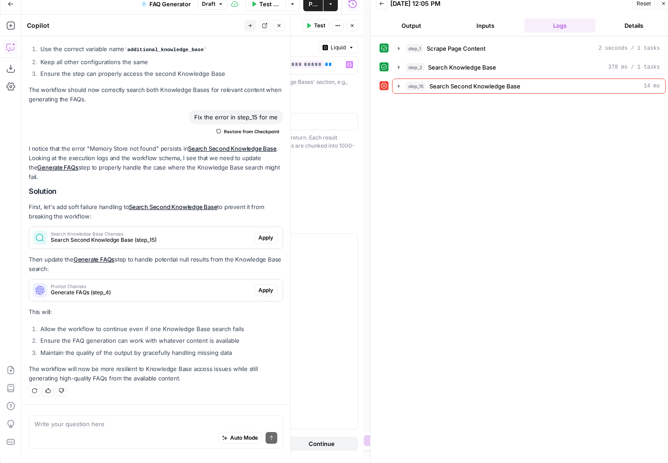
click at [311, 25] on icon "button" at bounding box center [309, 25] width 4 height 5
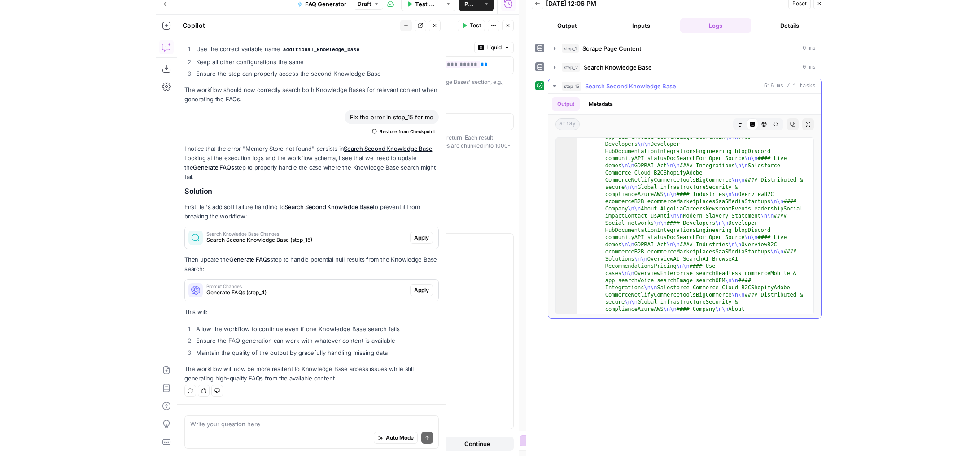
scroll to position [0, 0]
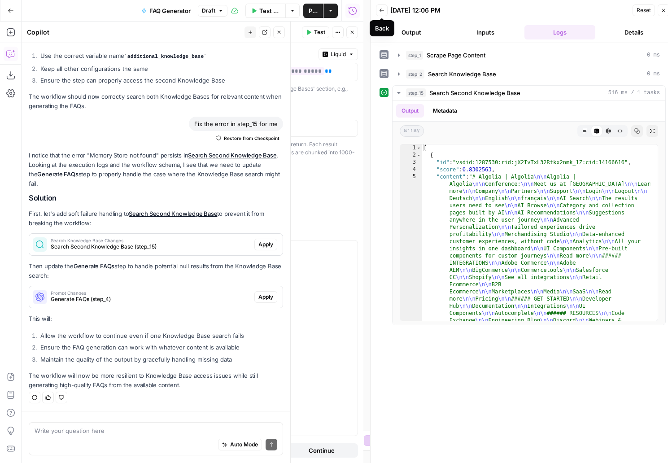
click at [381, 12] on icon "button" at bounding box center [381, 10] width 5 height 5
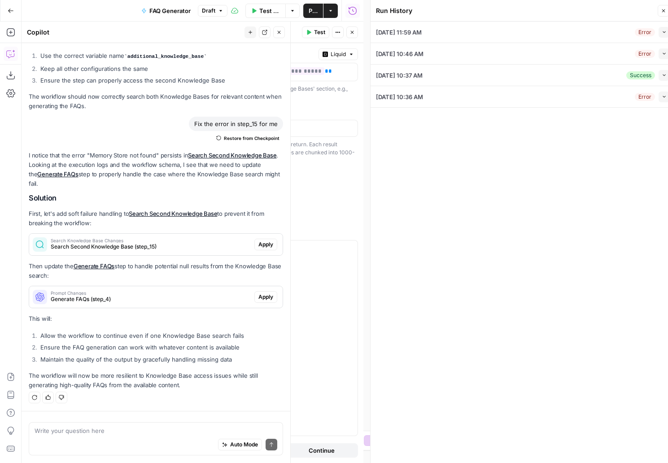
click at [278, 33] on icon "button" at bounding box center [278, 32] width 5 height 5
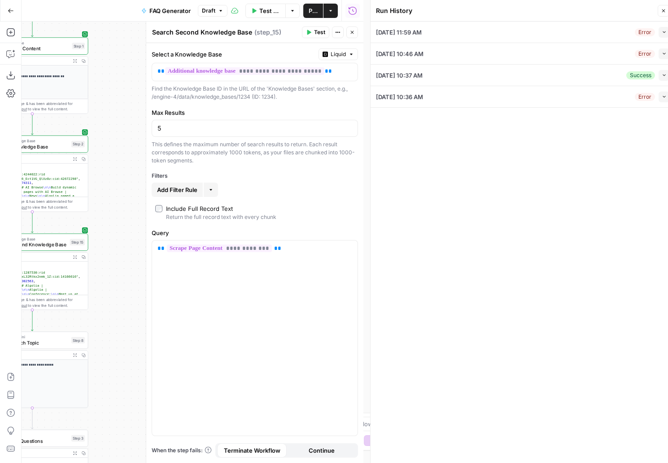
click at [268, 12] on span "Test Workflow" at bounding box center [269, 10] width 21 height 9
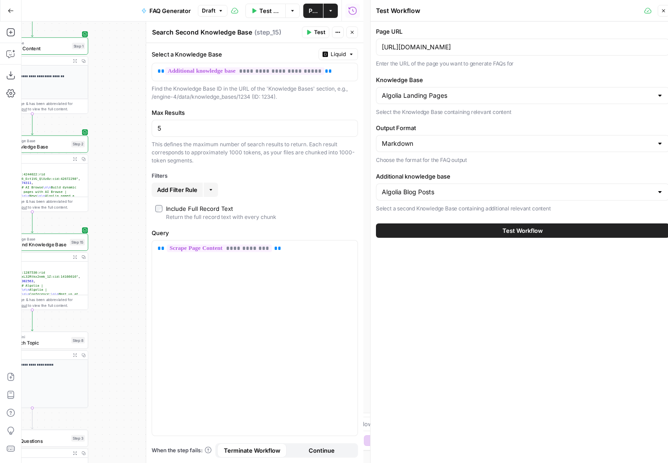
click at [470, 229] on button "Test Workflow" at bounding box center [522, 230] width 293 height 14
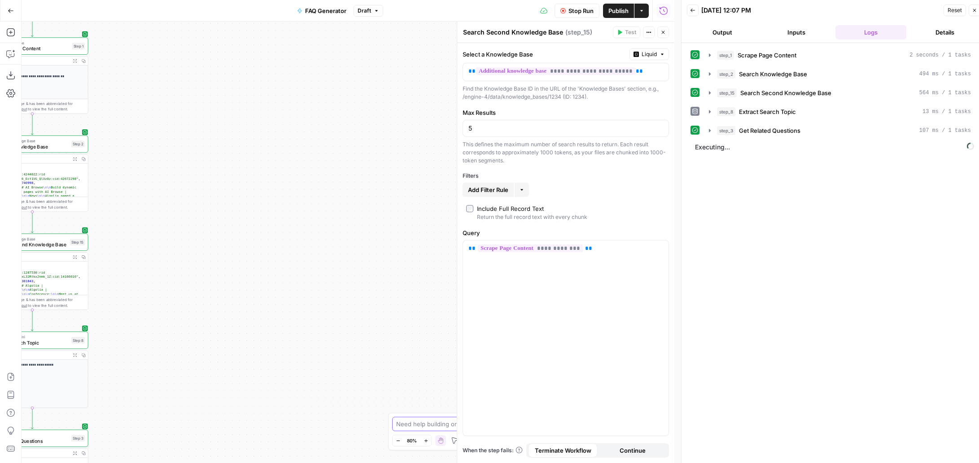
click at [416, 422] on textarea at bounding box center [484, 424] width 177 height 9
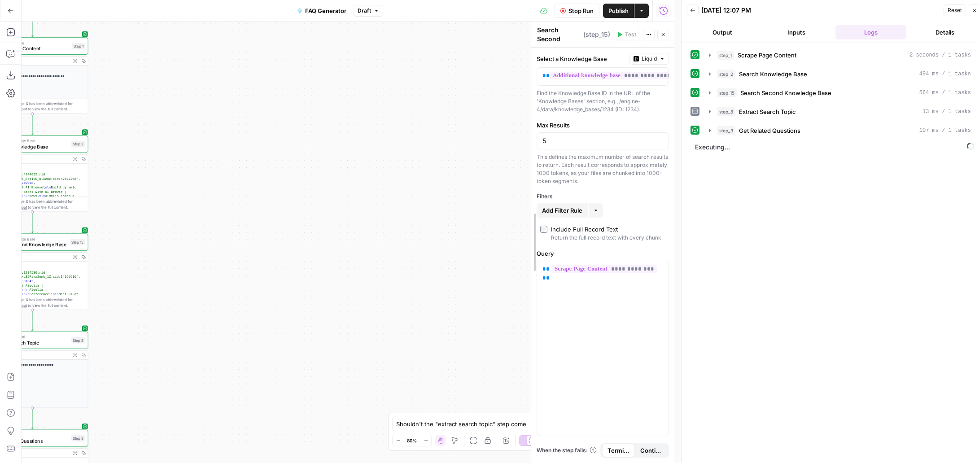
drag, startPoint x: 456, startPoint y: 136, endPoint x: 567, endPoint y: 147, distance: 111.4
click at [567, 147] on div "**********" at bounding box center [603, 243] width 144 height 442
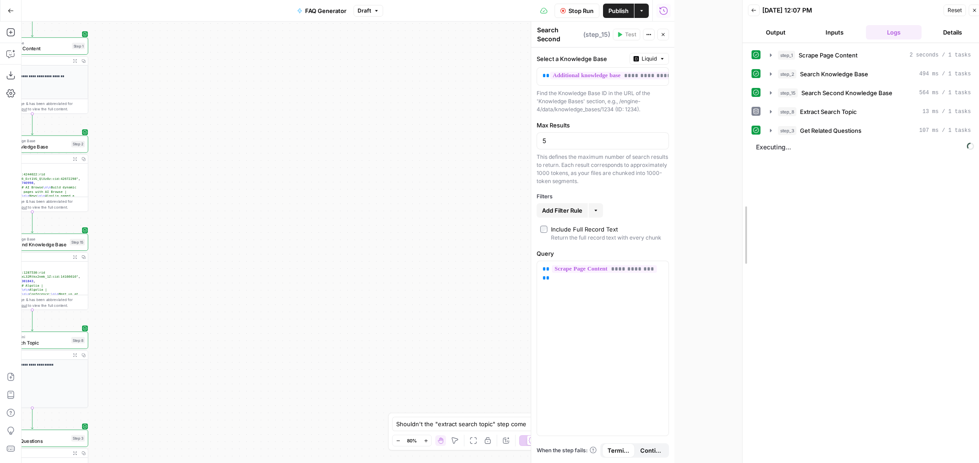
drag, startPoint x: 681, startPoint y: 197, endPoint x: 797, endPoint y: 196, distance: 116.2
click at [668, 196] on div at bounding box center [742, 235] width 9 height 470
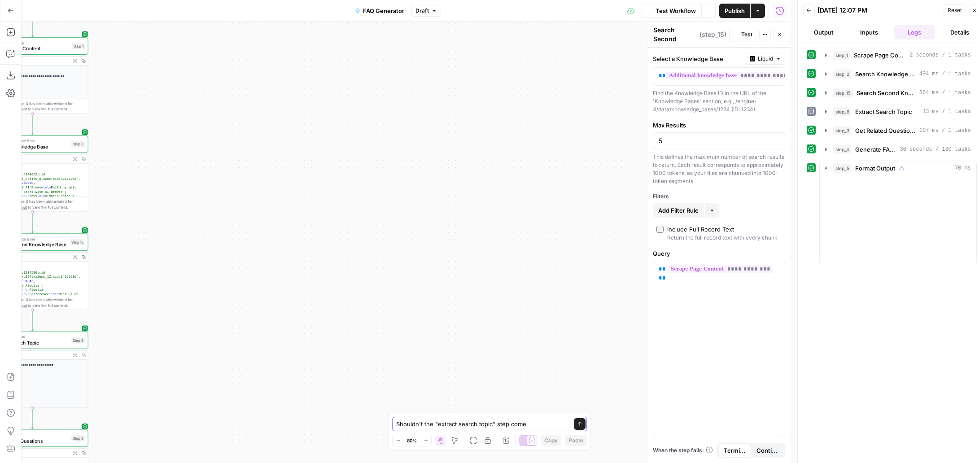
click at [537, 427] on textarea "Shouldn't the "extract search topic" step come" at bounding box center [480, 424] width 169 height 9
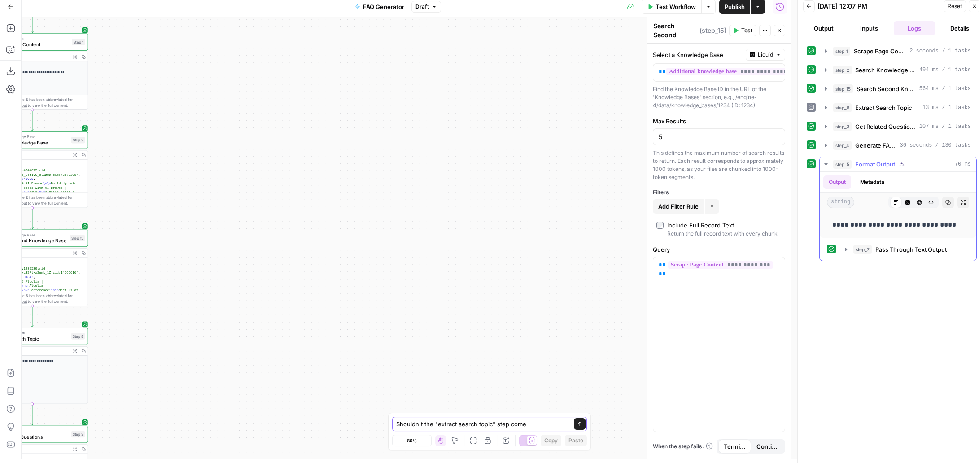
scroll to position [7, 0]
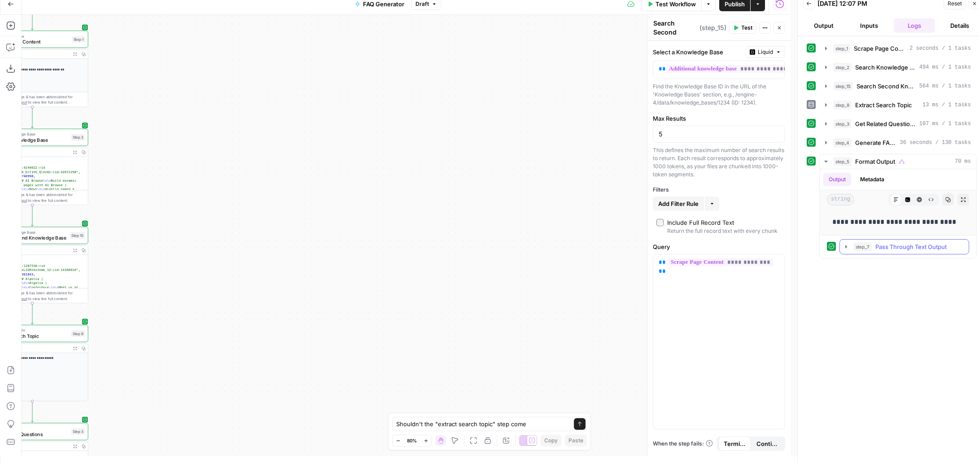
click at [668, 245] on icon "button" at bounding box center [846, 246] width 7 height 7
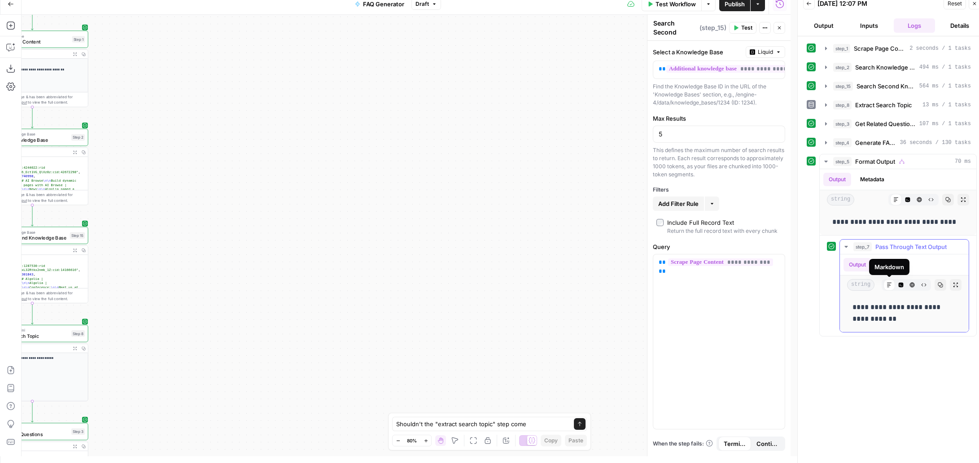
click at [668, 283] on icon "button" at bounding box center [900, 284] width 5 height 5
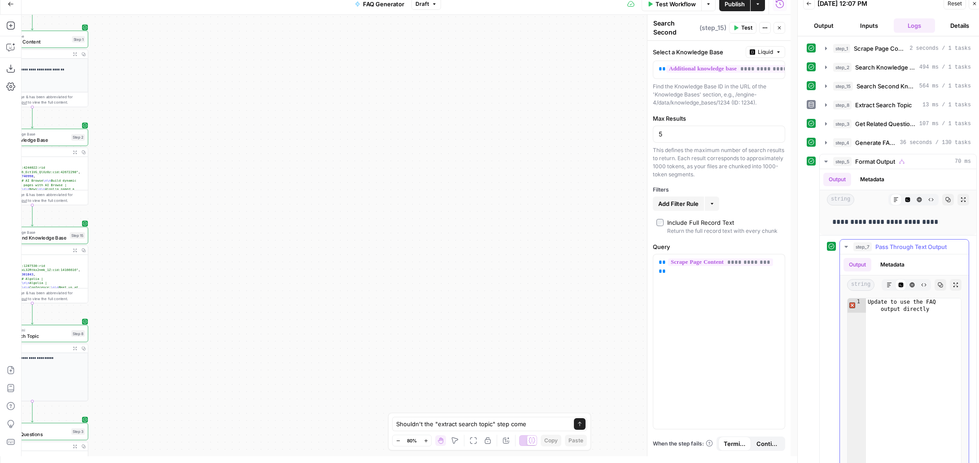
click at [668, 281] on div "Code Editor" at bounding box center [901, 285] width 12 height 12
click at [668, 285] on icon "button" at bounding box center [889, 284] width 5 height 5
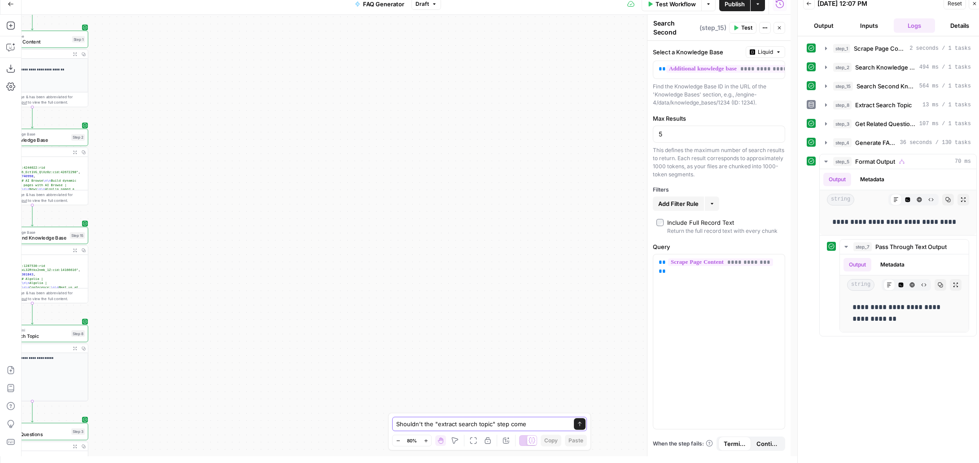
click at [542, 421] on textarea "Shouldn't the "extract search topic" step come" at bounding box center [480, 424] width 169 height 9
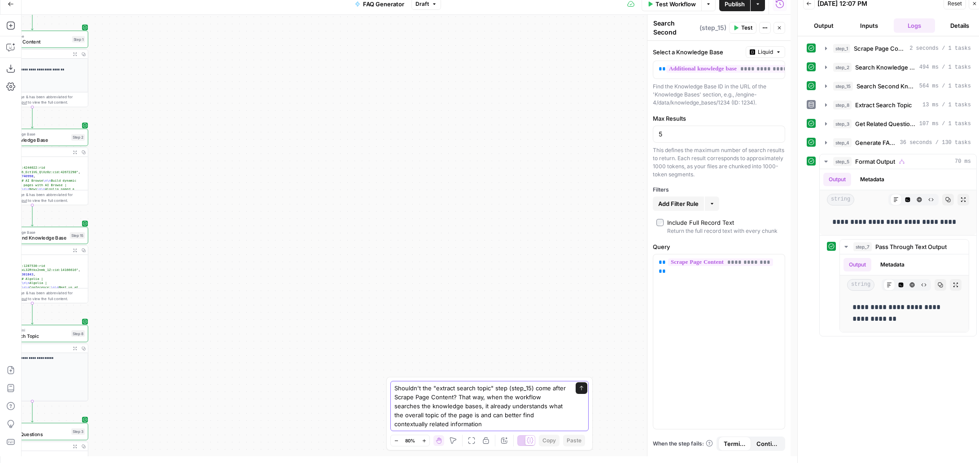
type textarea "Shouldn't the "extract search topic" step (step_15) come after Scrape Page Cont…"
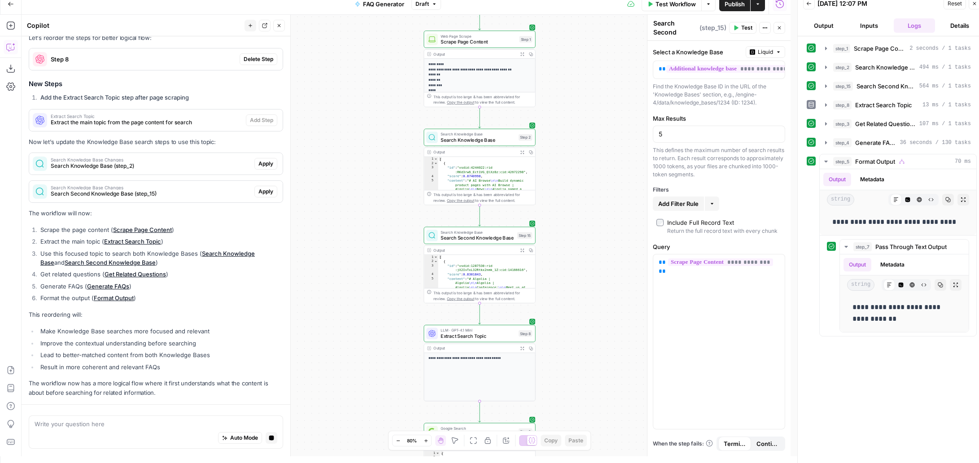
scroll to position [4602, 0]
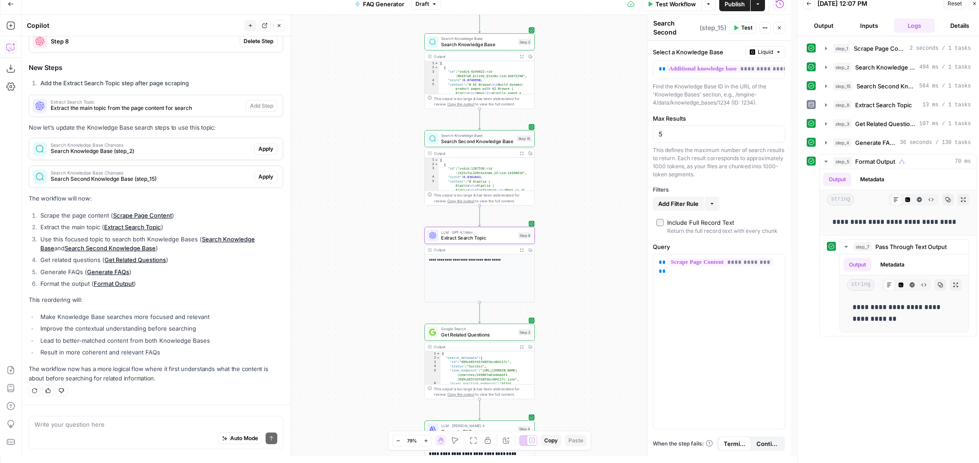
click at [250, 41] on span "Delete Step" at bounding box center [259, 41] width 30 height 8
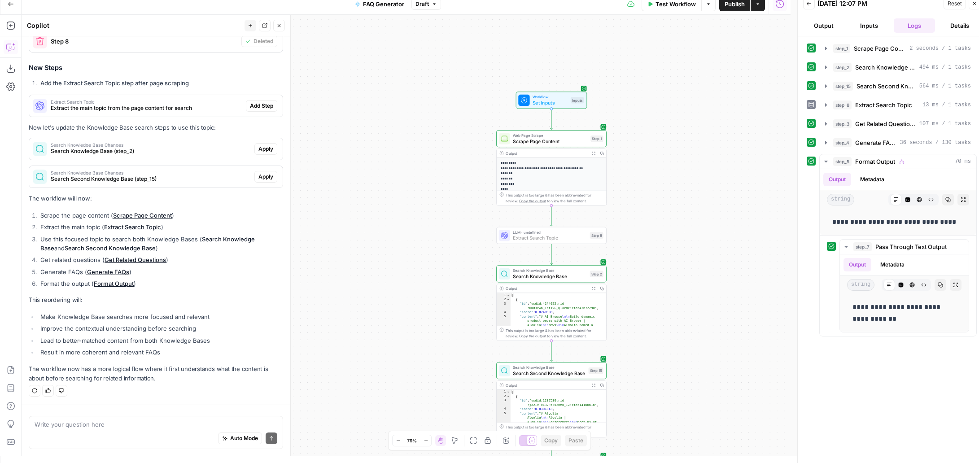
click at [256, 106] on span "Add Step" at bounding box center [261, 106] width 23 height 8
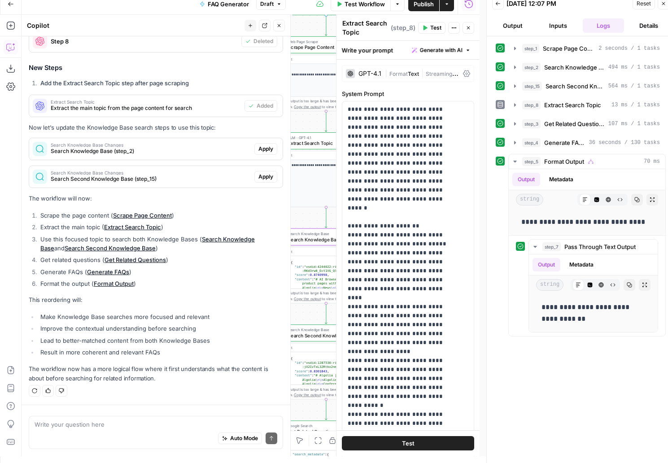
click at [258, 149] on span "Apply" at bounding box center [265, 149] width 15 height 8
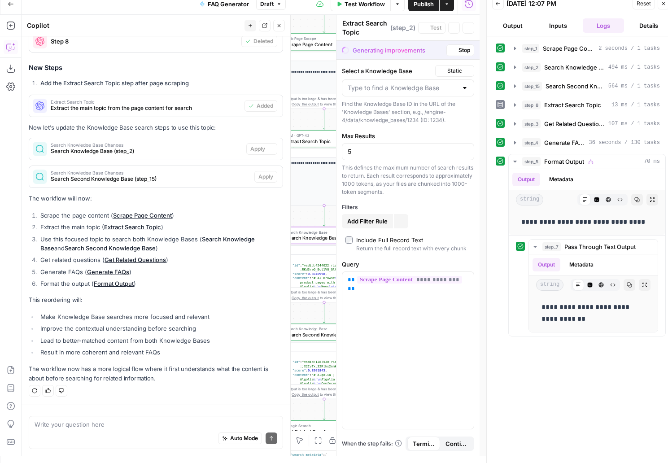
type textarea "Search Knowledge Base"
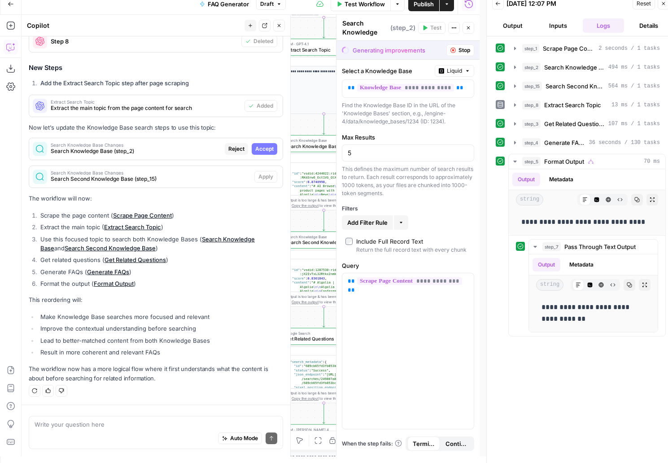
click at [257, 146] on span "Accept" at bounding box center [264, 149] width 18 height 8
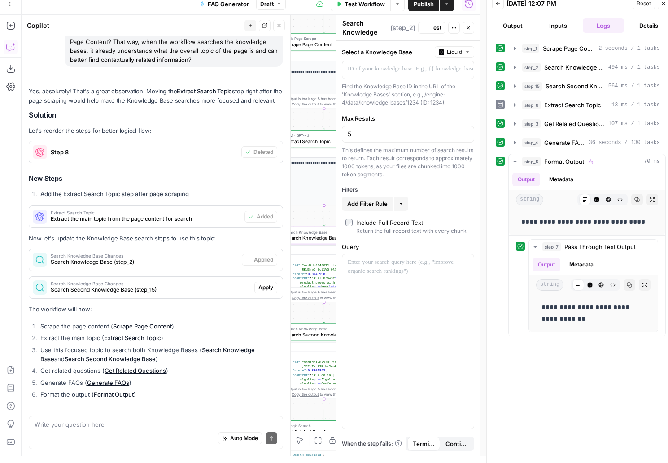
scroll to position [4616, 0]
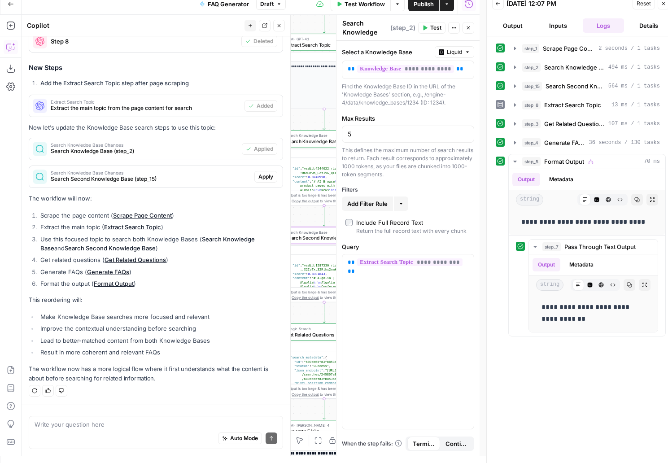
click at [254, 176] on button "Apply" at bounding box center [265, 177] width 23 height 12
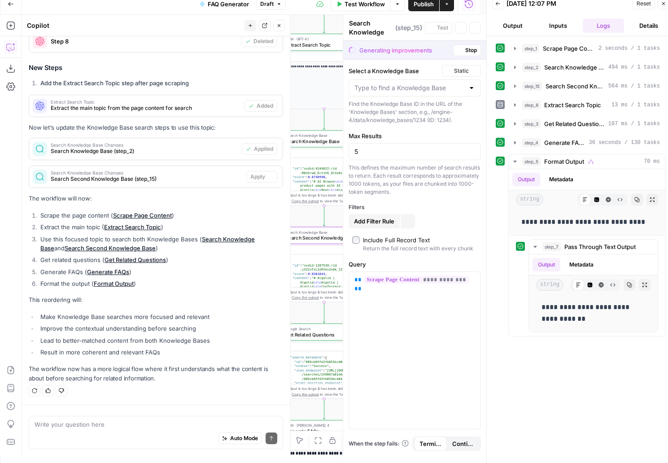
type textarea "Search Second Knowledge Base"
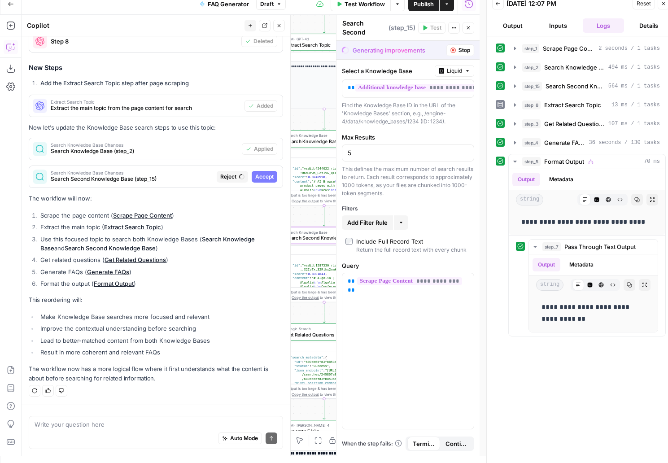
click at [257, 181] on button "Accept" at bounding box center [265, 177] width 26 height 12
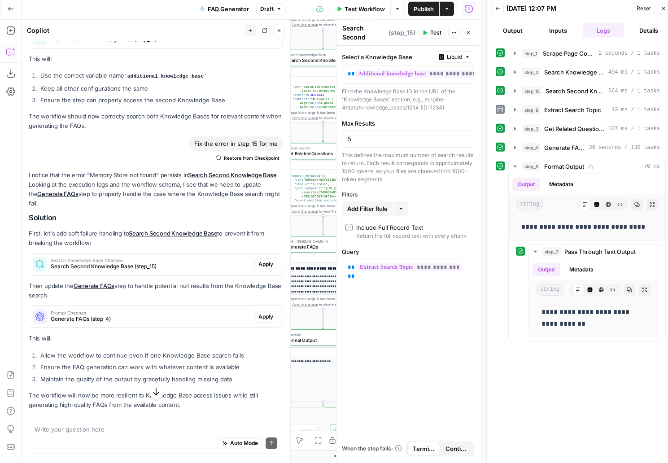
scroll to position [0, 0]
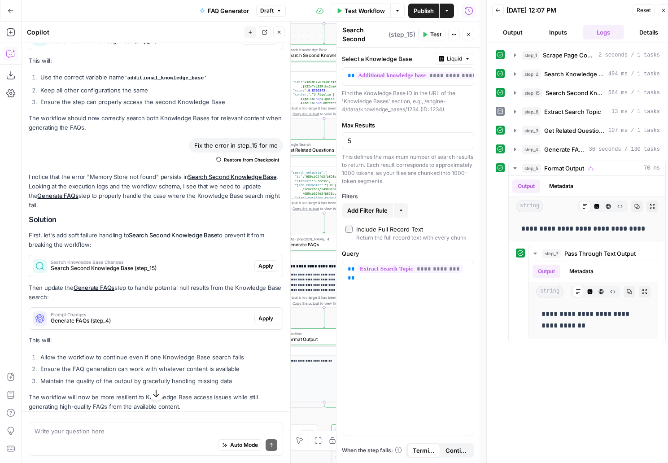
click at [665, 13] on icon "button" at bounding box center [663, 10] width 5 height 5
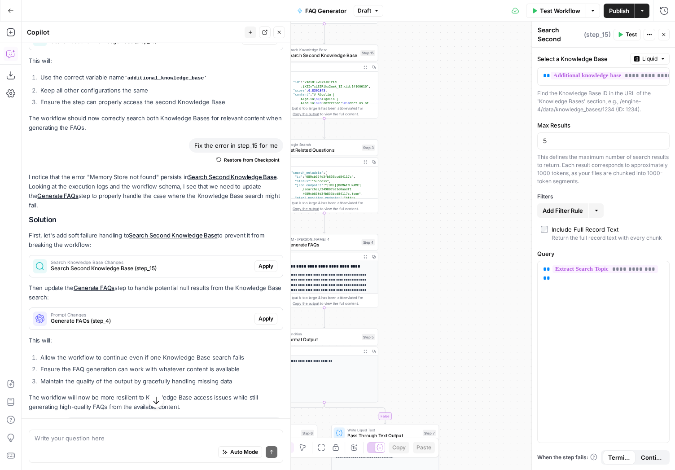
click at [552, 15] on button "Test Workflow" at bounding box center [556, 11] width 60 height 14
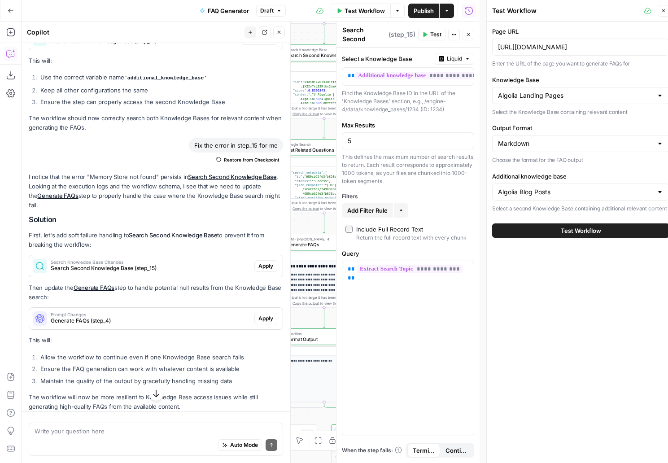
click at [567, 233] on span "Test Workflow" at bounding box center [581, 230] width 40 height 9
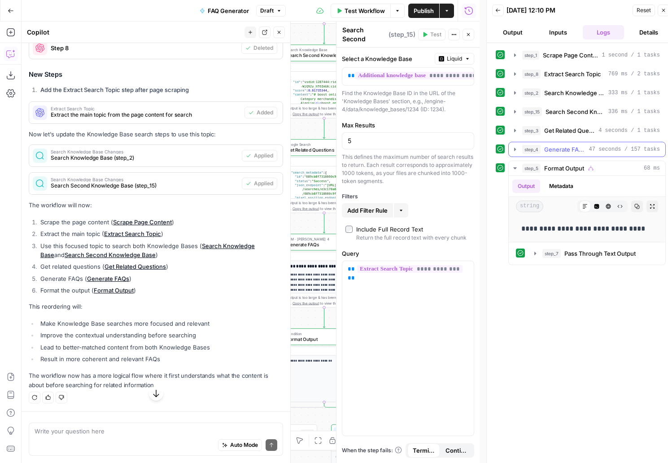
scroll to position [4616, 0]
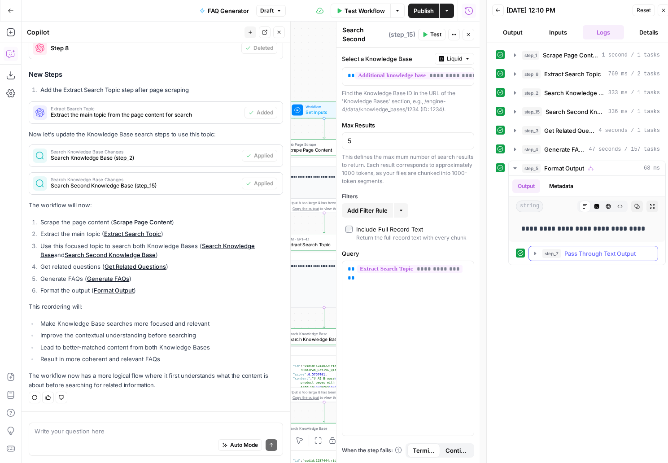
click at [534, 256] on icon "button" at bounding box center [535, 253] width 7 height 7
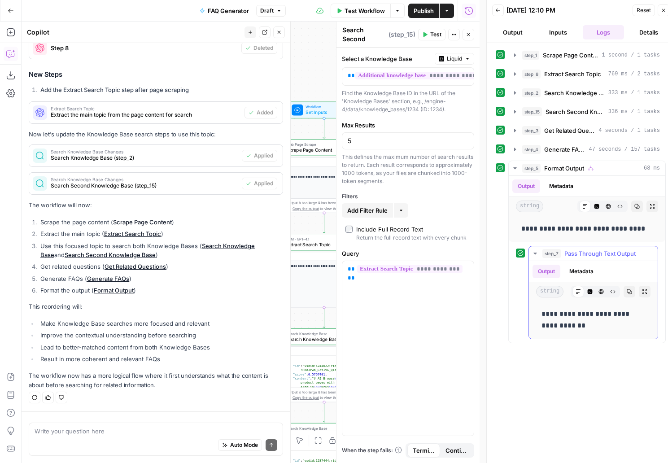
click at [579, 277] on button "Metadata" at bounding box center [581, 271] width 35 height 13
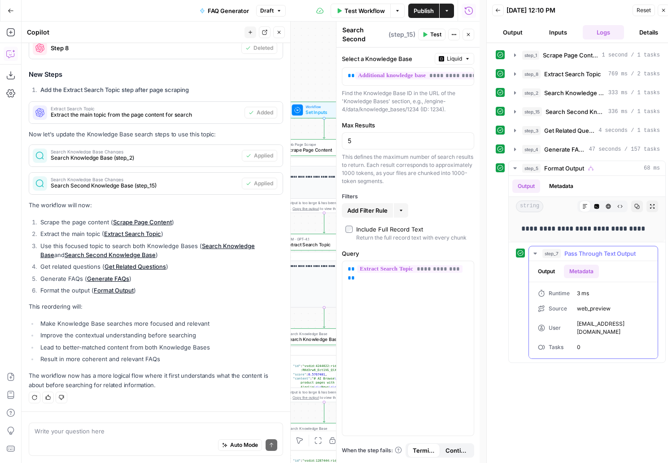
click at [542, 272] on button "Output" at bounding box center [547, 271] width 28 height 13
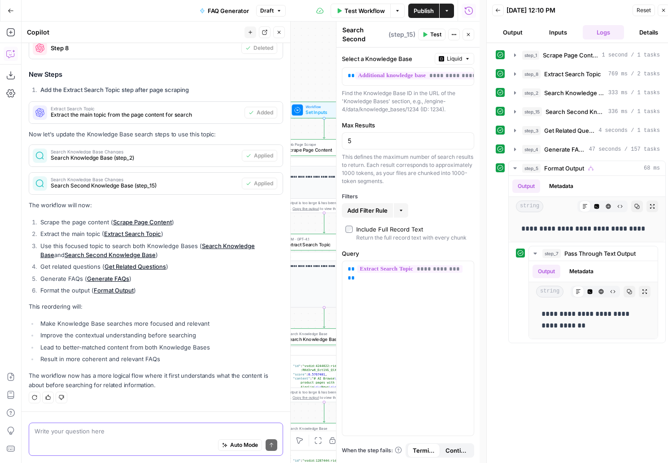
click at [114, 431] on textarea at bounding box center [156, 431] width 243 height 9
click at [562, 326] on p "**********" at bounding box center [594, 319] width 104 height 23
click at [59, 442] on div "Auto Mode Send" at bounding box center [156, 446] width 243 height 20
type textarea "I"
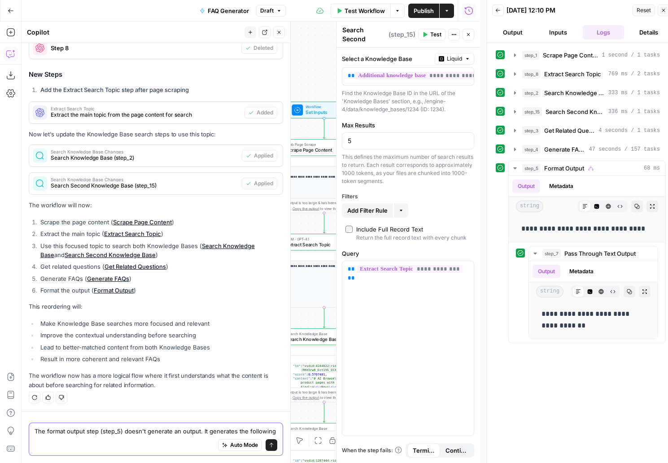
scroll to position [4625, 0]
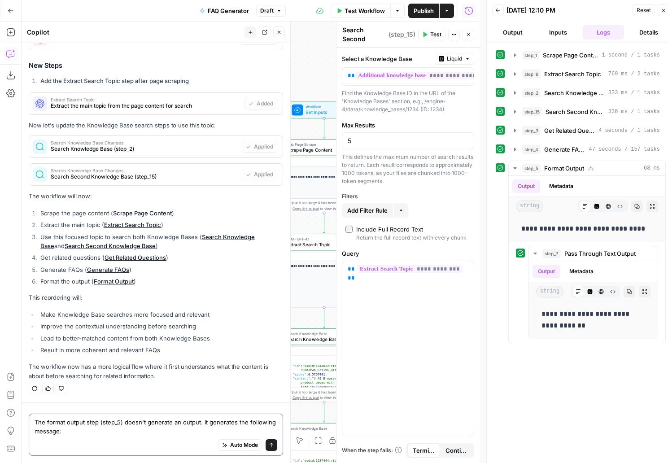
paste textarea "Update to use the FAQ output directly"
click at [89, 432] on textarea "The format output step (step_5) doesn't generate an output. It generates the fo…" at bounding box center [156, 427] width 243 height 18
type textarea "The format output step (step_5) doesn't generate an output. It generates the fo…"
click at [514, 149] on icon "button" at bounding box center [515, 149] width 7 height 7
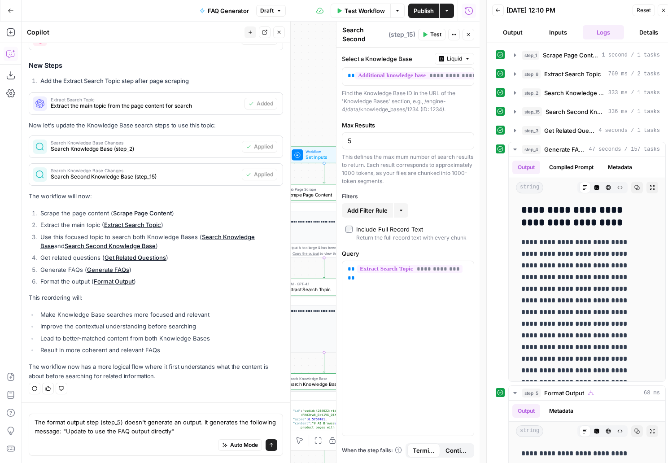
scroll to position [3925, 0]
